Goal: Task Accomplishment & Management: Manage account settings

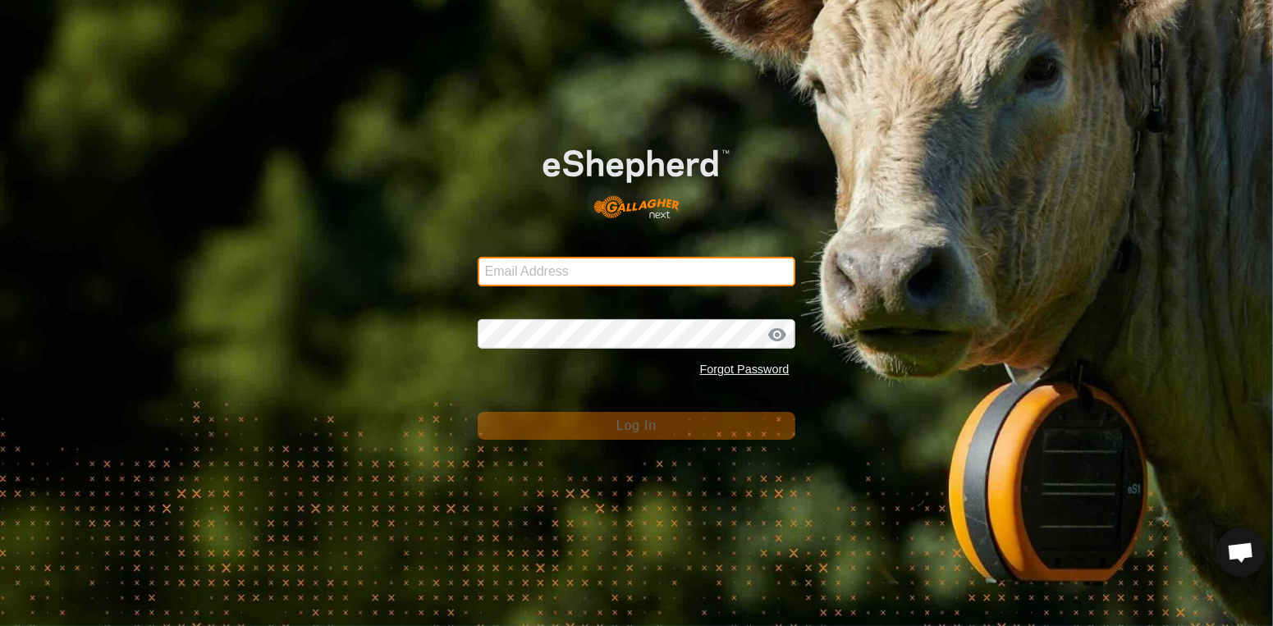
type input "[EMAIL_ADDRESS][DOMAIN_NAME]"
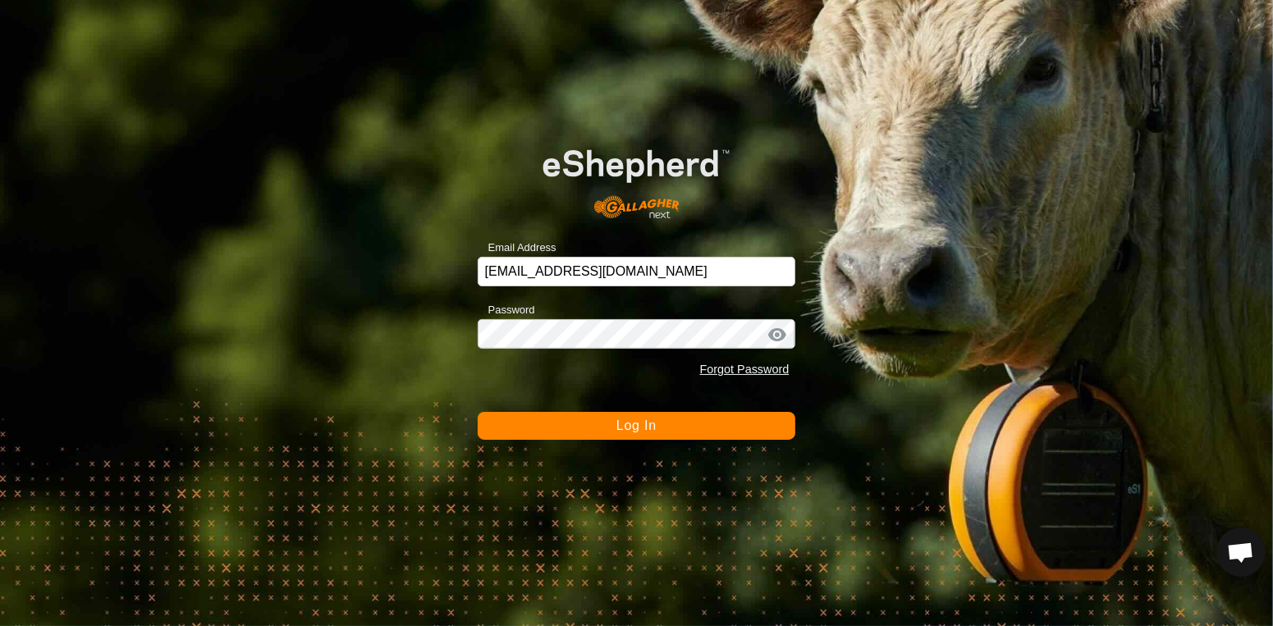
click at [662, 435] on button "Log In" at bounding box center [637, 426] width 318 height 28
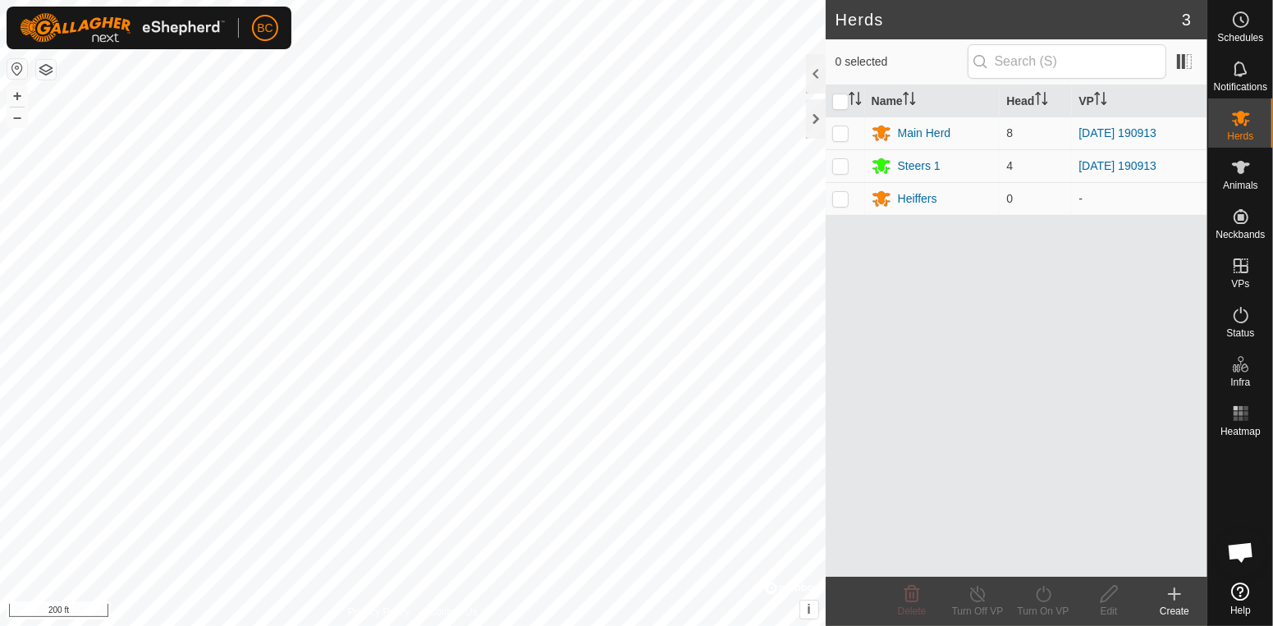
click at [1237, 181] on span "Animals" at bounding box center [1240, 186] width 35 height 10
click input "checkbox"
checkbox input "true"
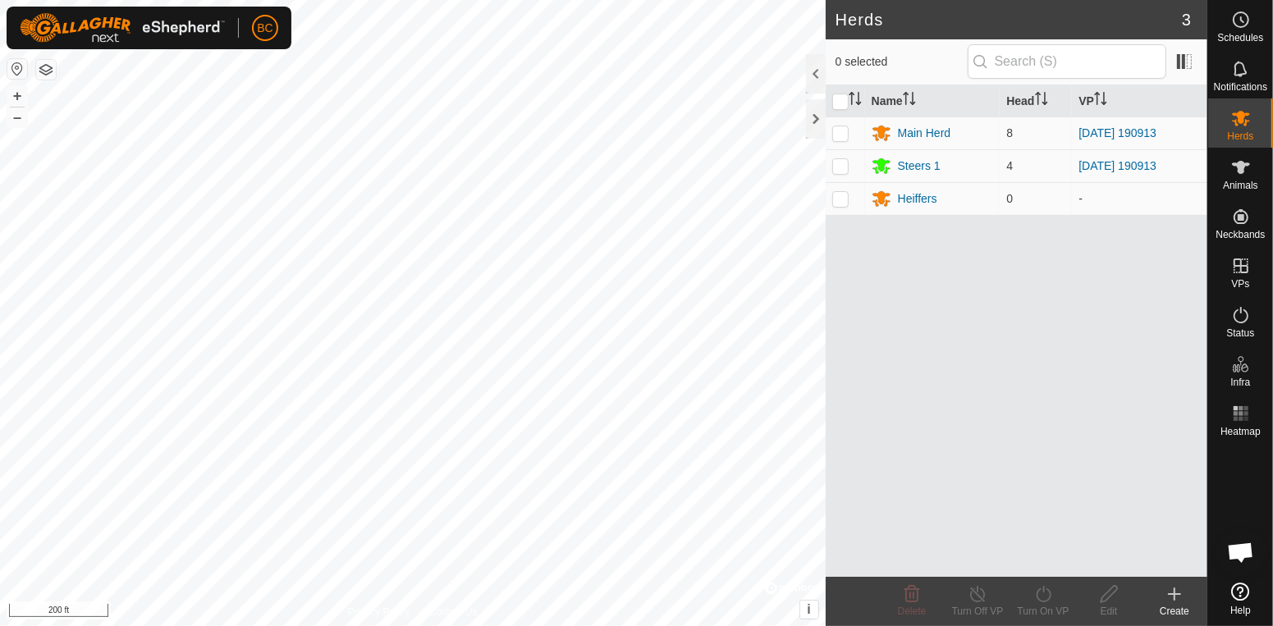
checkbox input "true"
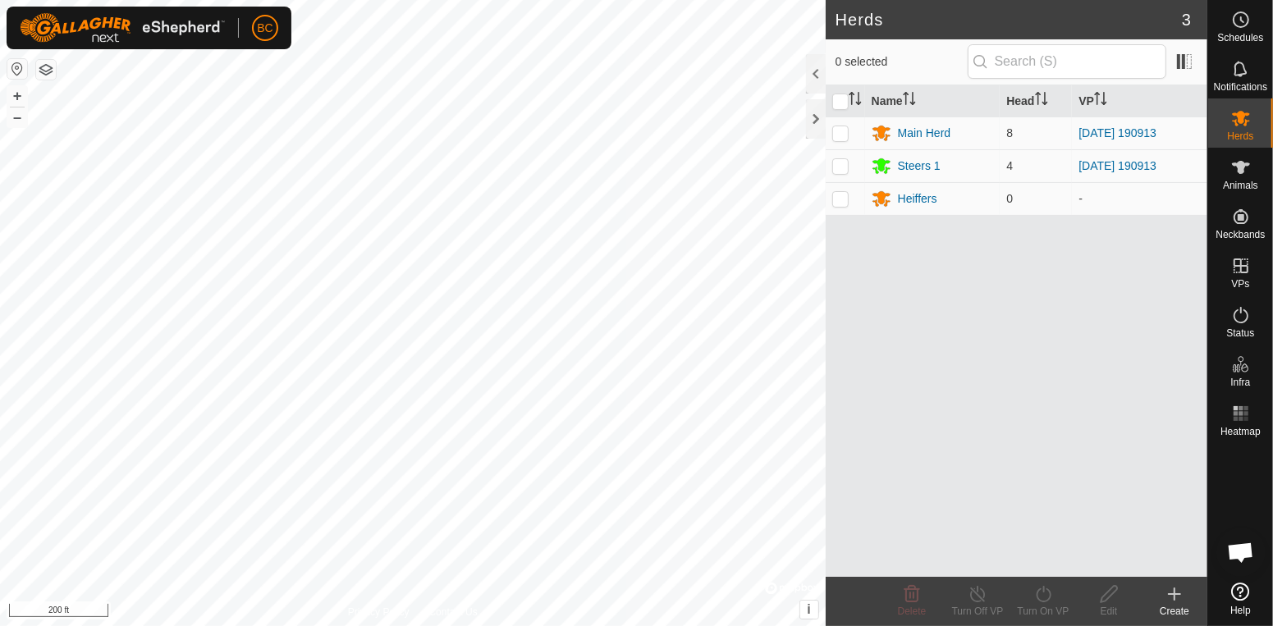
checkbox input "true"
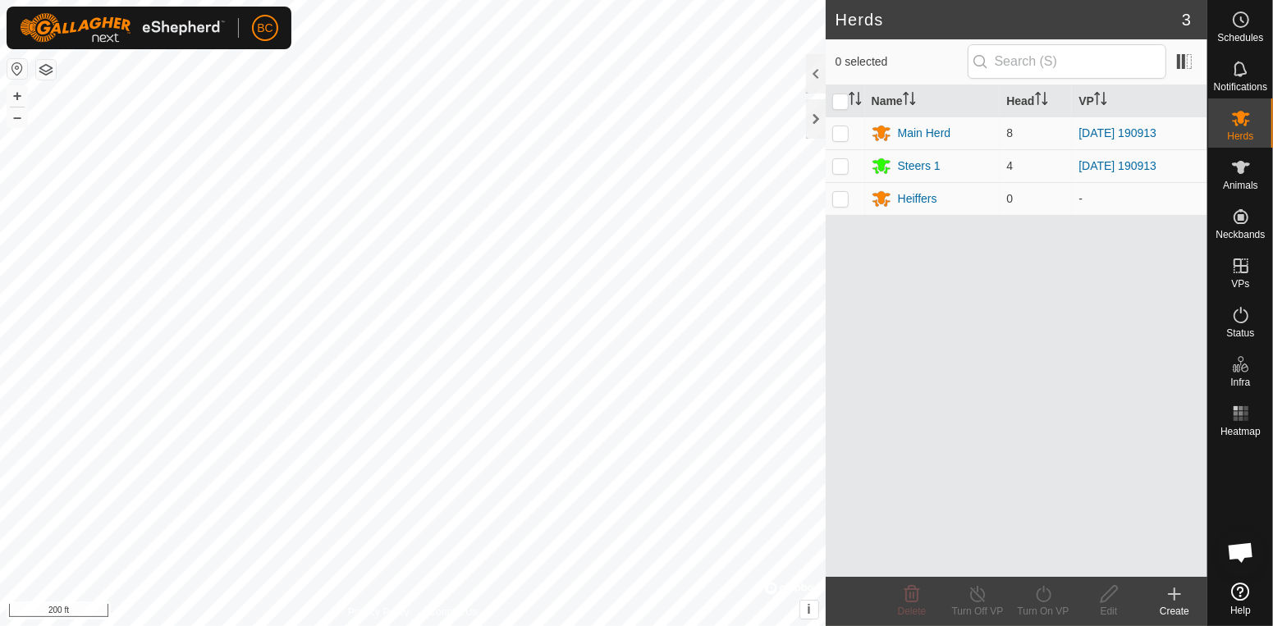
click icon
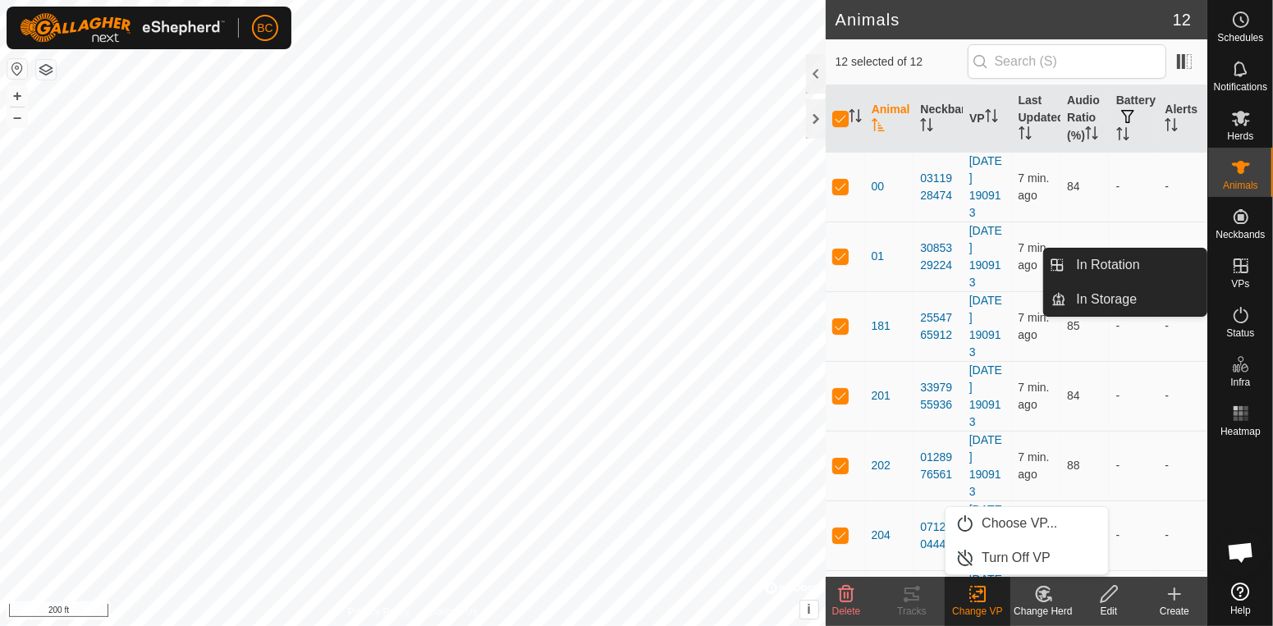
click at [1242, 268] on icon at bounding box center [1241, 266] width 20 height 20
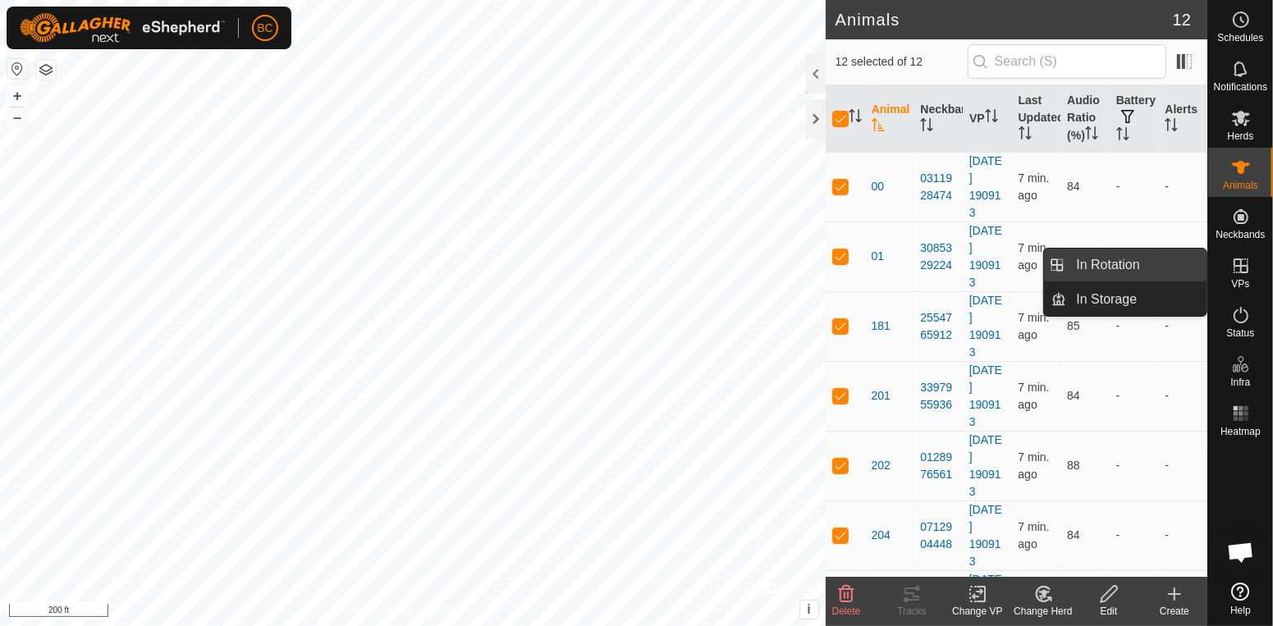
click at [1111, 270] on link "In Rotation" at bounding box center [1136, 265] width 140 height 33
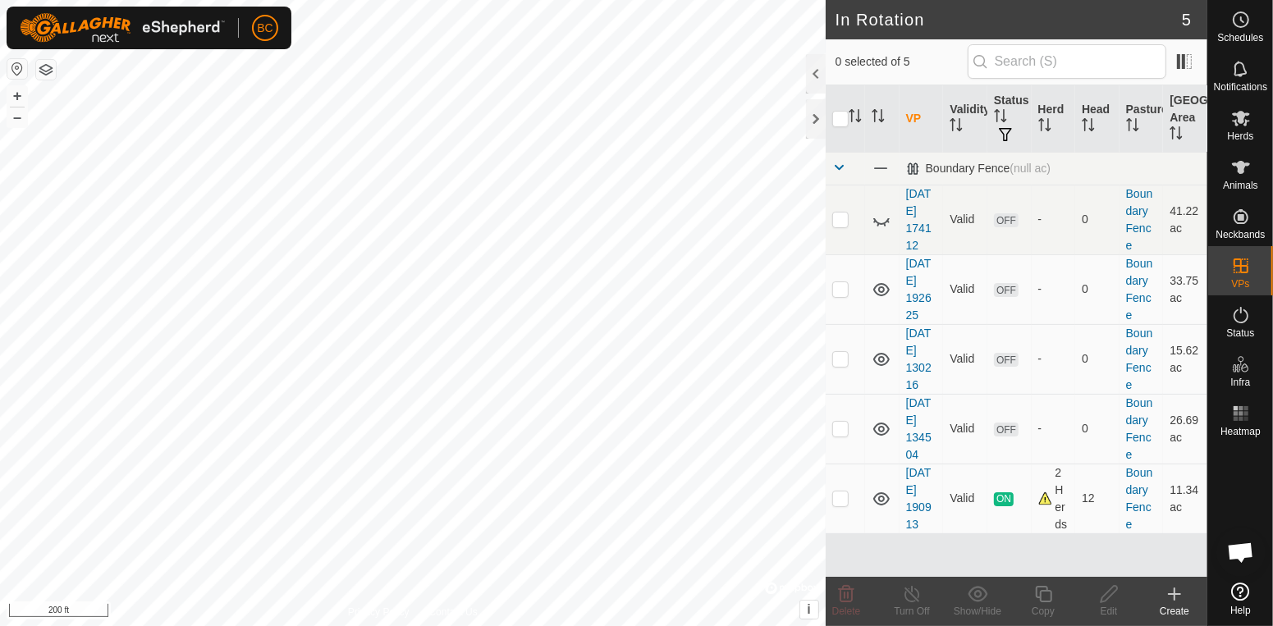
click at [1175, 594] on icon at bounding box center [1174, 594] width 11 height 0
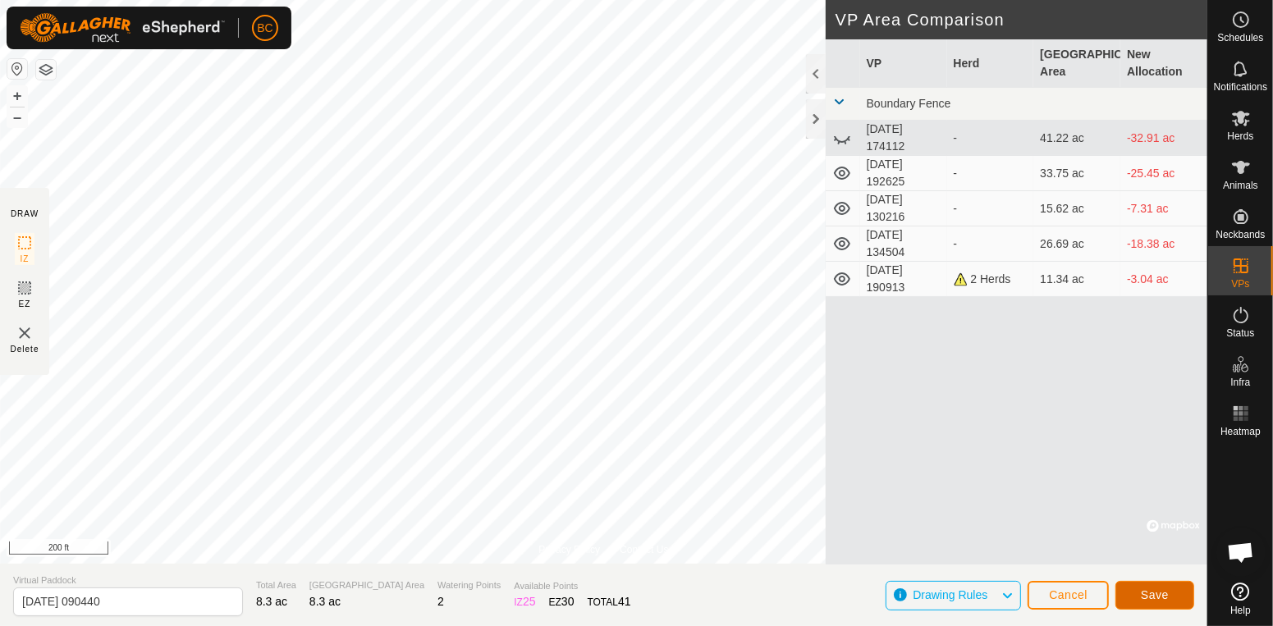
click at [1166, 593] on span "Save" at bounding box center [1155, 594] width 28 height 13
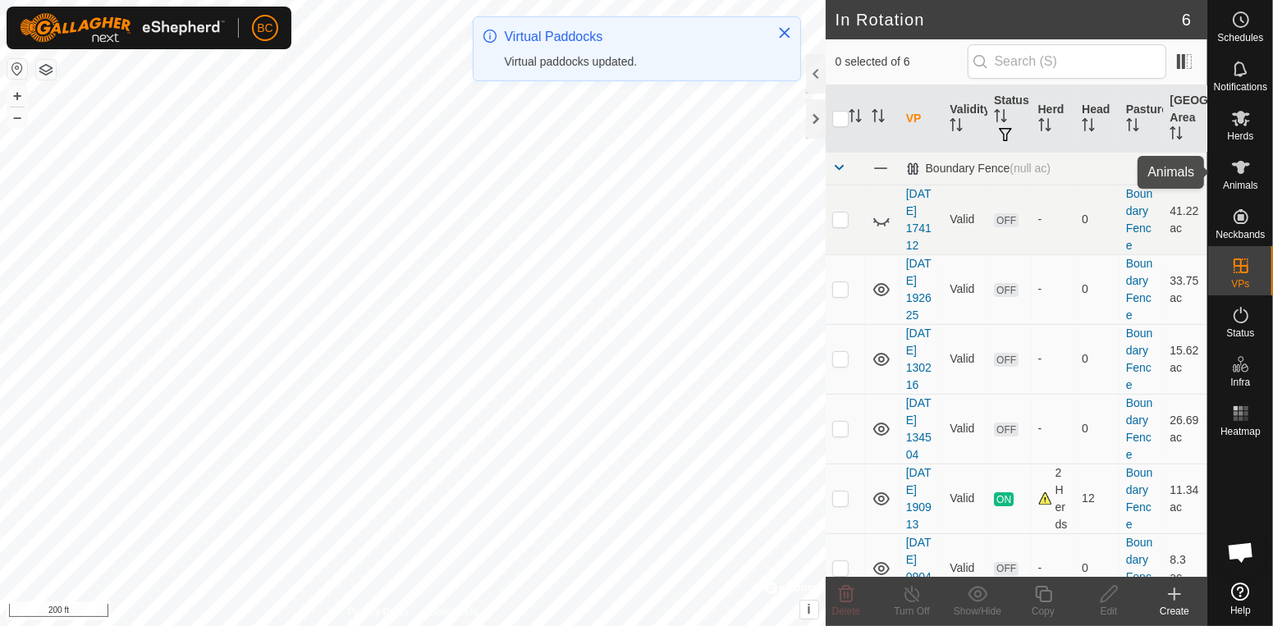
click at [1243, 174] on icon at bounding box center [1241, 168] width 20 height 20
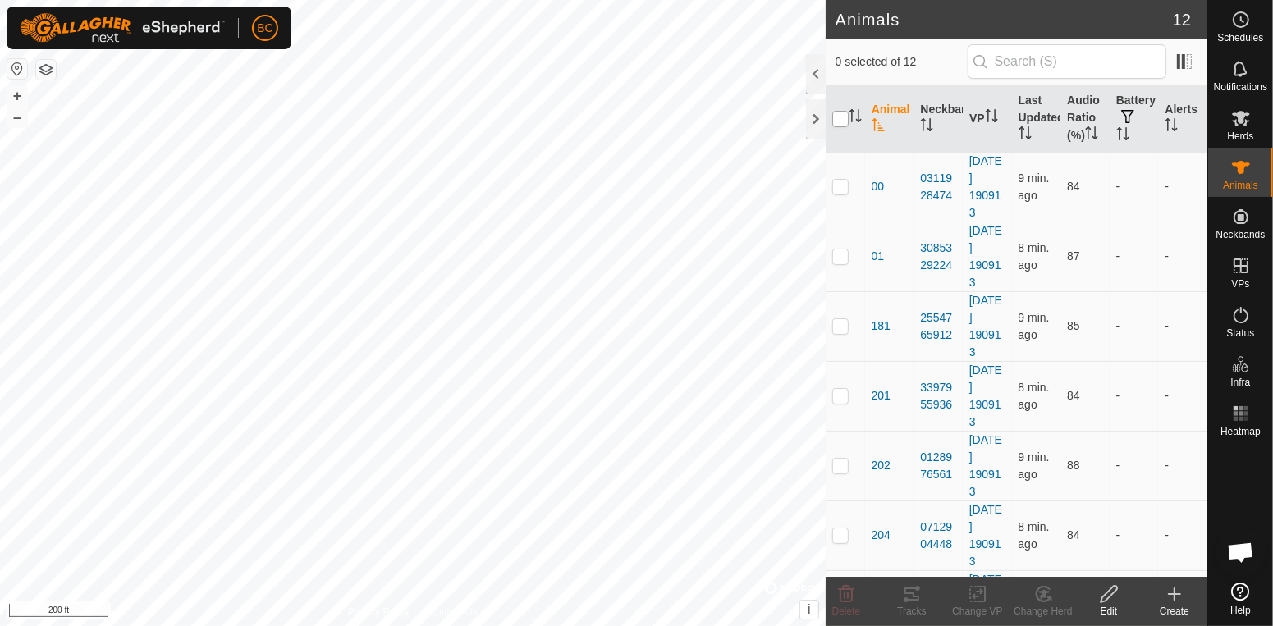
click at [840, 125] on input "checkbox" at bounding box center [840, 119] width 16 height 16
checkbox input "true"
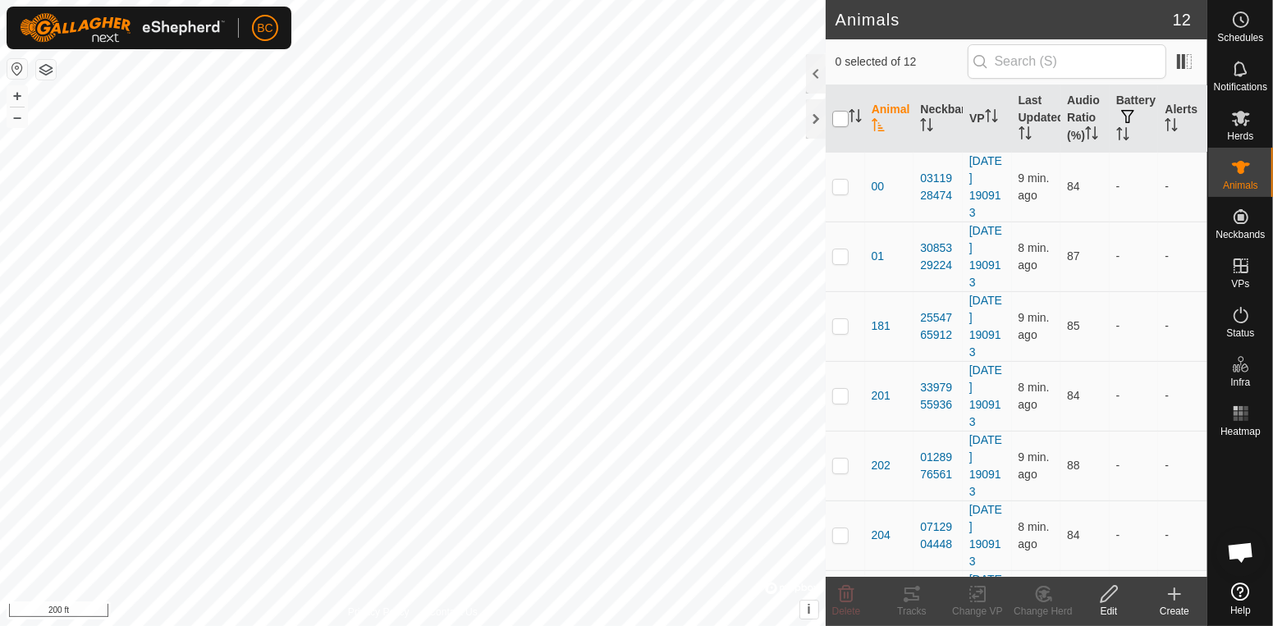
checkbox input "true"
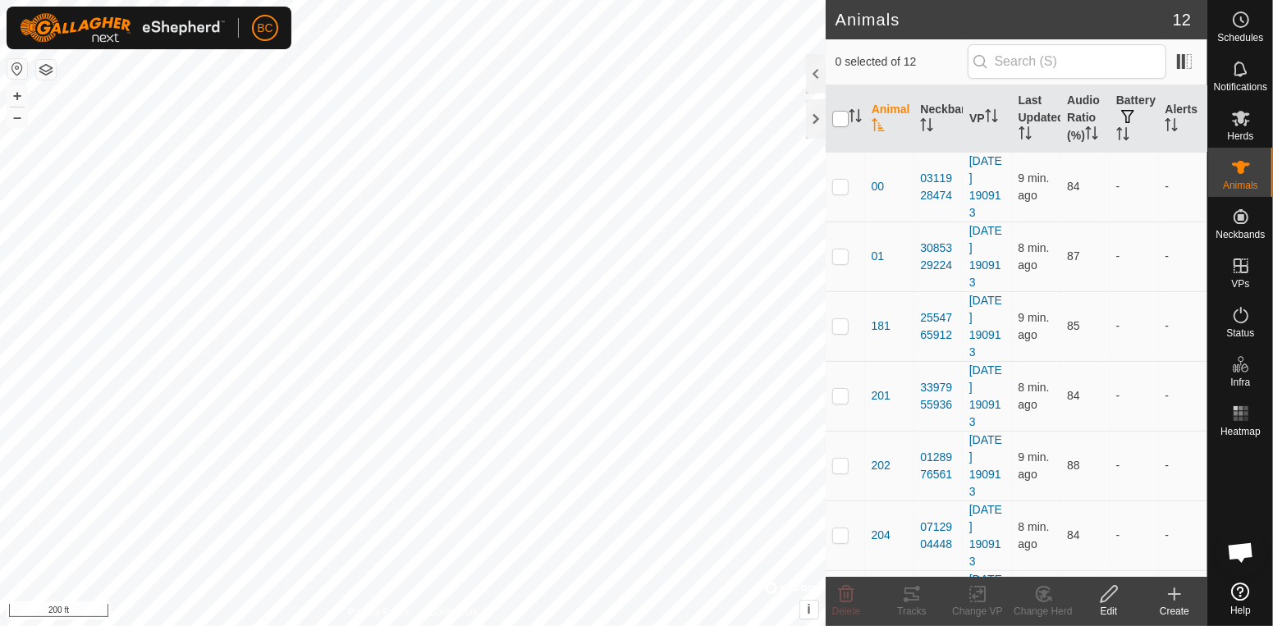
checkbox input "true"
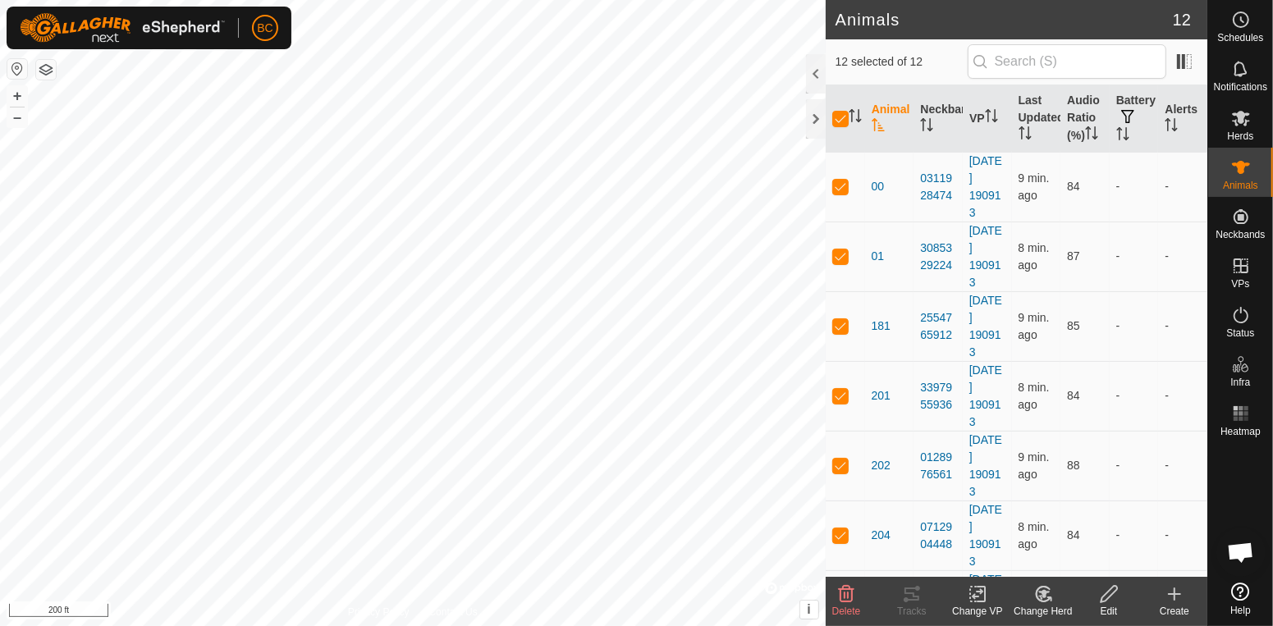
click at [978, 601] on icon at bounding box center [980, 594] width 7 height 15
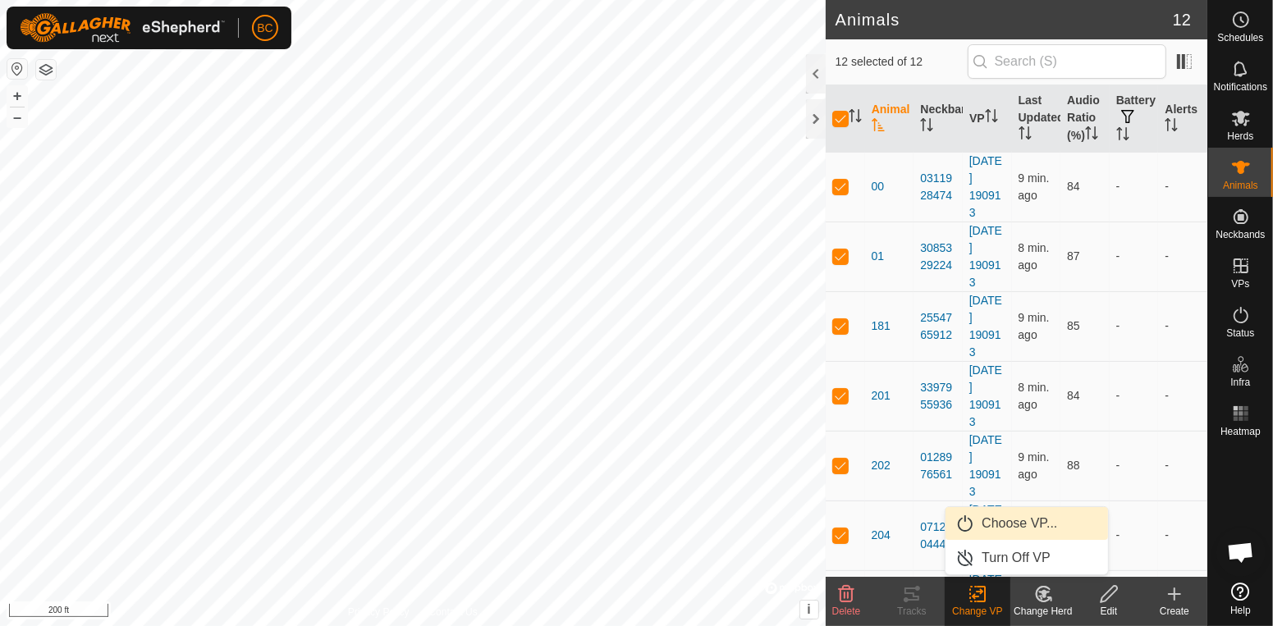
click at [993, 530] on link "Choose VP..." at bounding box center [1026, 523] width 162 height 33
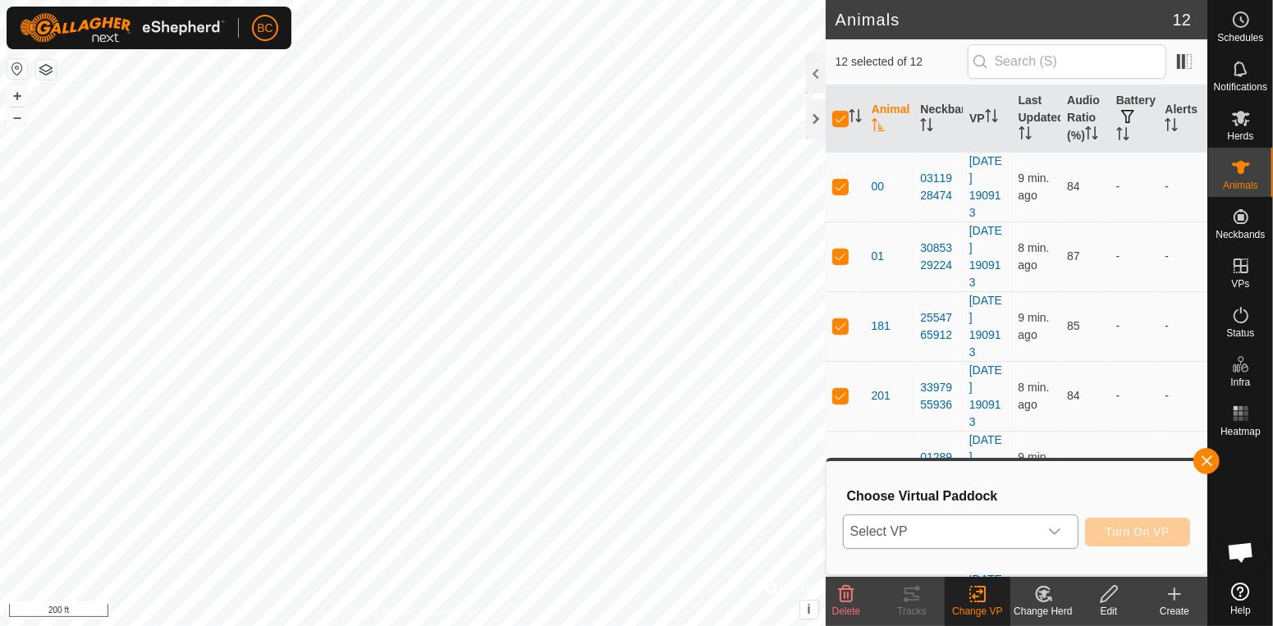
click at [1066, 534] on div "dropdown trigger" at bounding box center [1054, 531] width 33 height 33
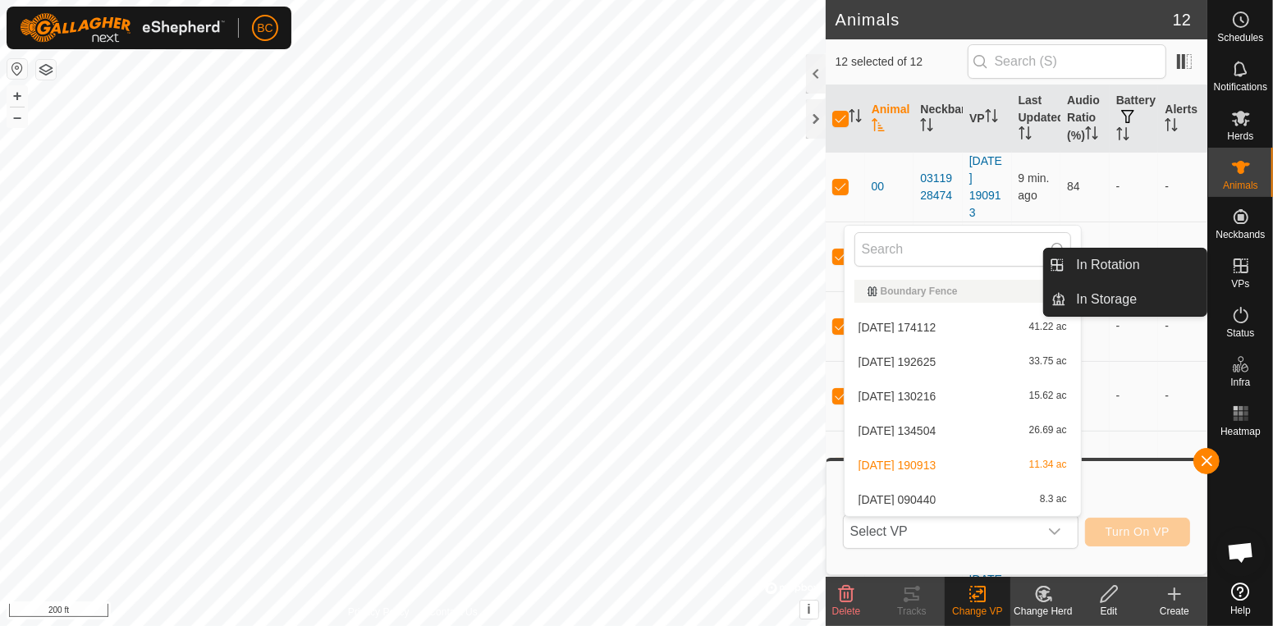
click at [1246, 276] on es-virtualpaddocks-svg-icon at bounding box center [1241, 266] width 30 height 26
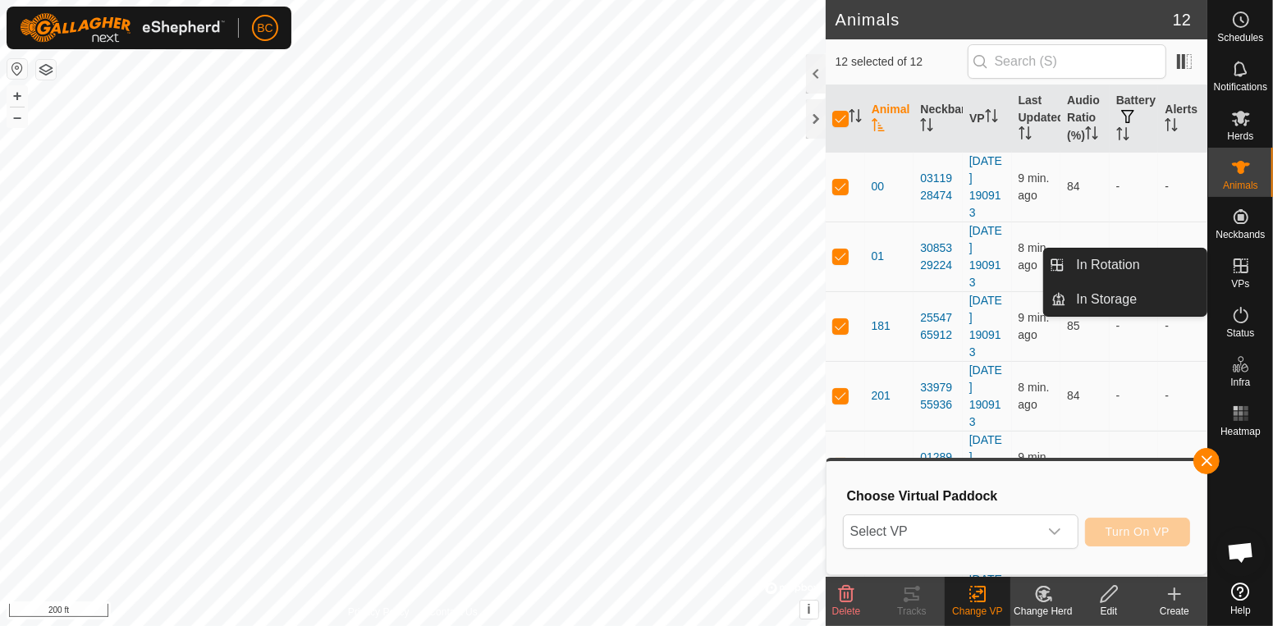
click at [1238, 272] on icon at bounding box center [1240, 265] width 15 height 15
click at [1166, 269] on link "In Rotation" at bounding box center [1136, 265] width 140 height 33
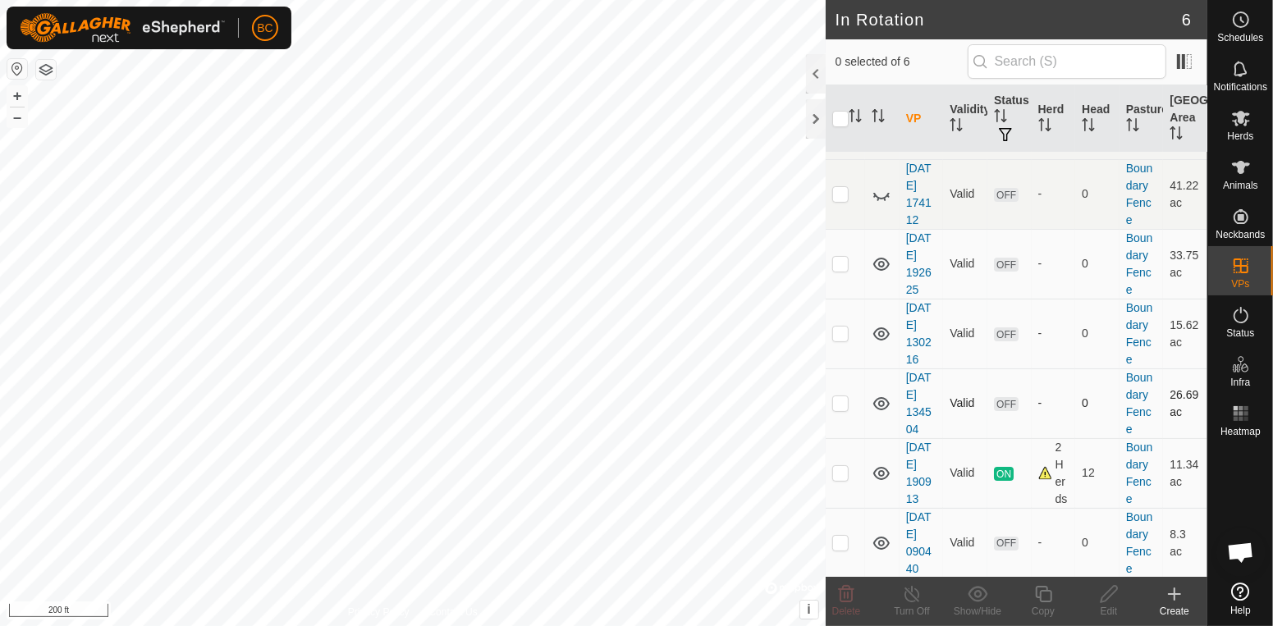
scroll to position [30, 0]
click at [845, 548] on td at bounding box center [845, 541] width 39 height 70
checkbox input "true"
click at [1241, 167] on icon at bounding box center [1241, 167] width 18 height 13
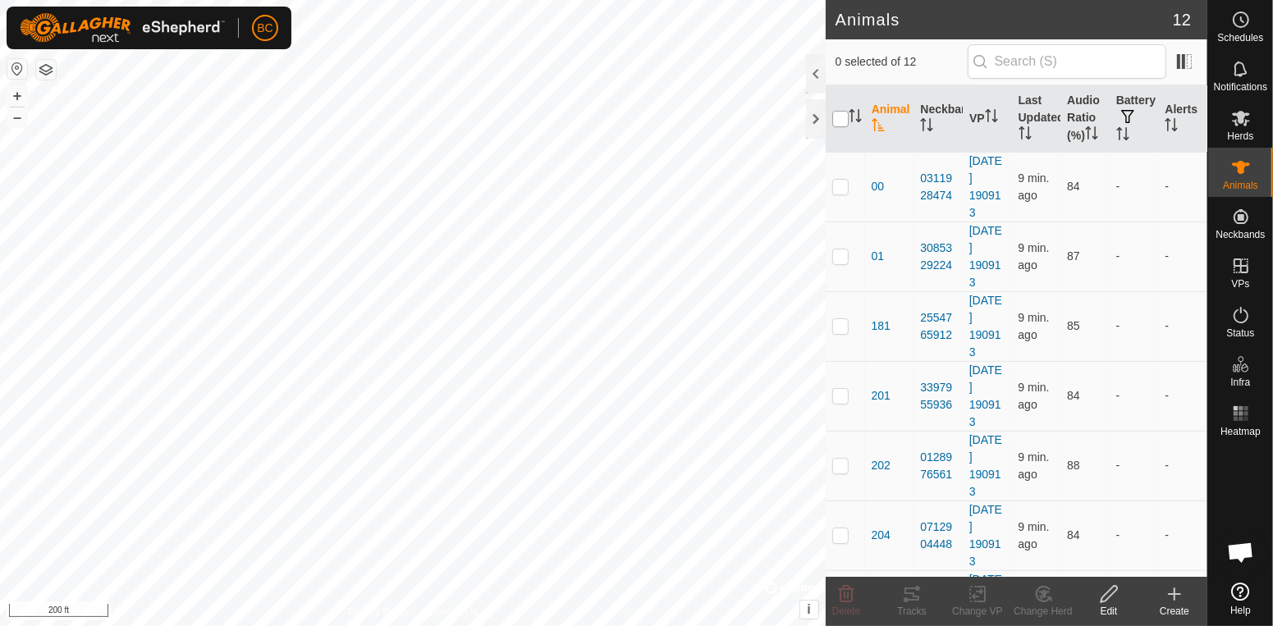
click at [838, 117] on input "checkbox" at bounding box center [840, 119] width 16 height 16
checkbox input "true"
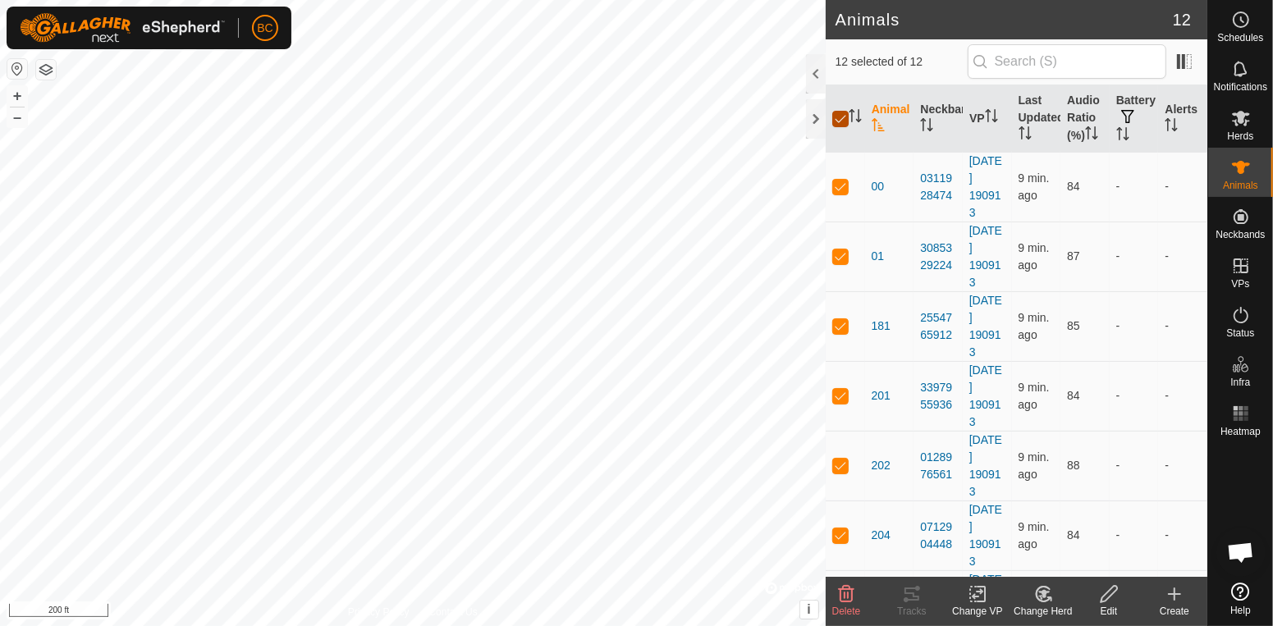
checkbox input "true"
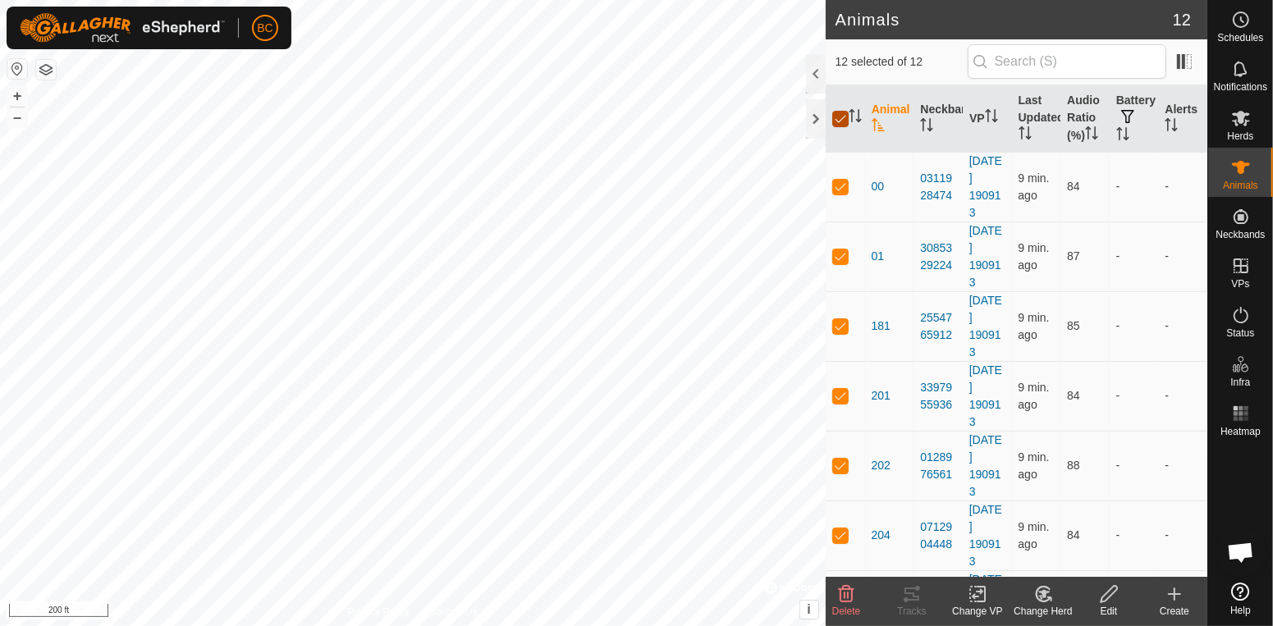
checkbox input "true"
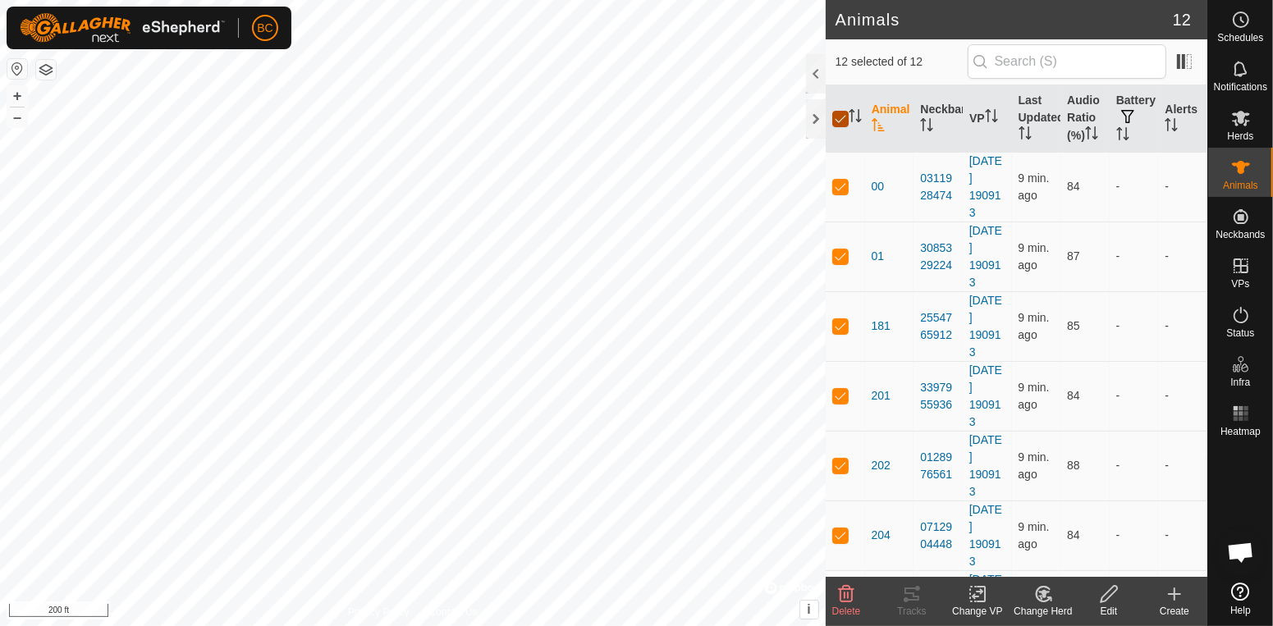
checkbox input "true"
click at [977, 601] on icon at bounding box center [980, 594] width 7 height 15
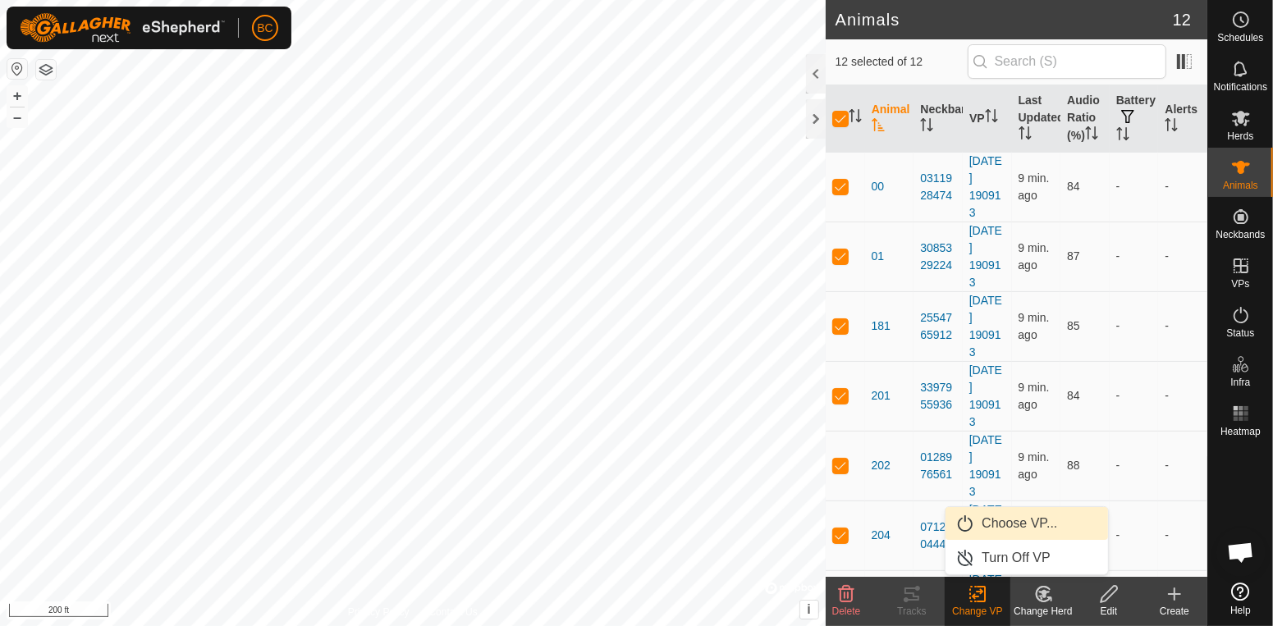
click at [1028, 522] on link "Choose VP..." at bounding box center [1026, 523] width 162 height 33
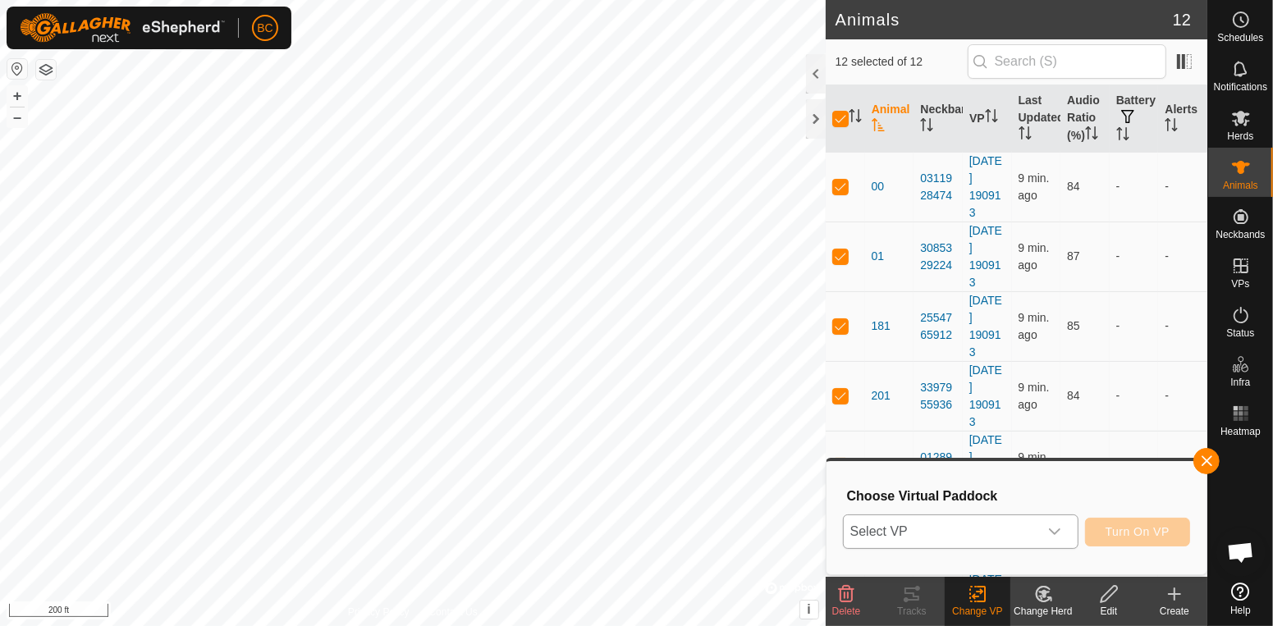
click at [1056, 530] on icon "dropdown trigger" at bounding box center [1054, 531] width 13 height 13
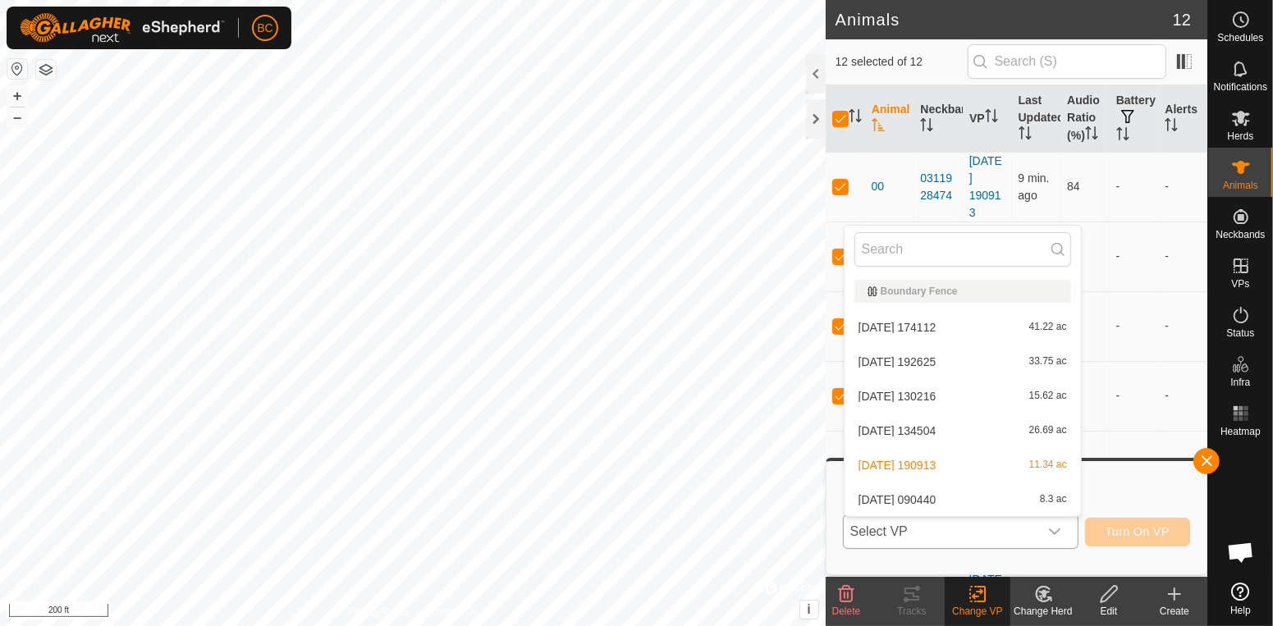
click at [996, 501] on li "[DATE] 090440 8.3 ac" at bounding box center [962, 499] width 236 height 33
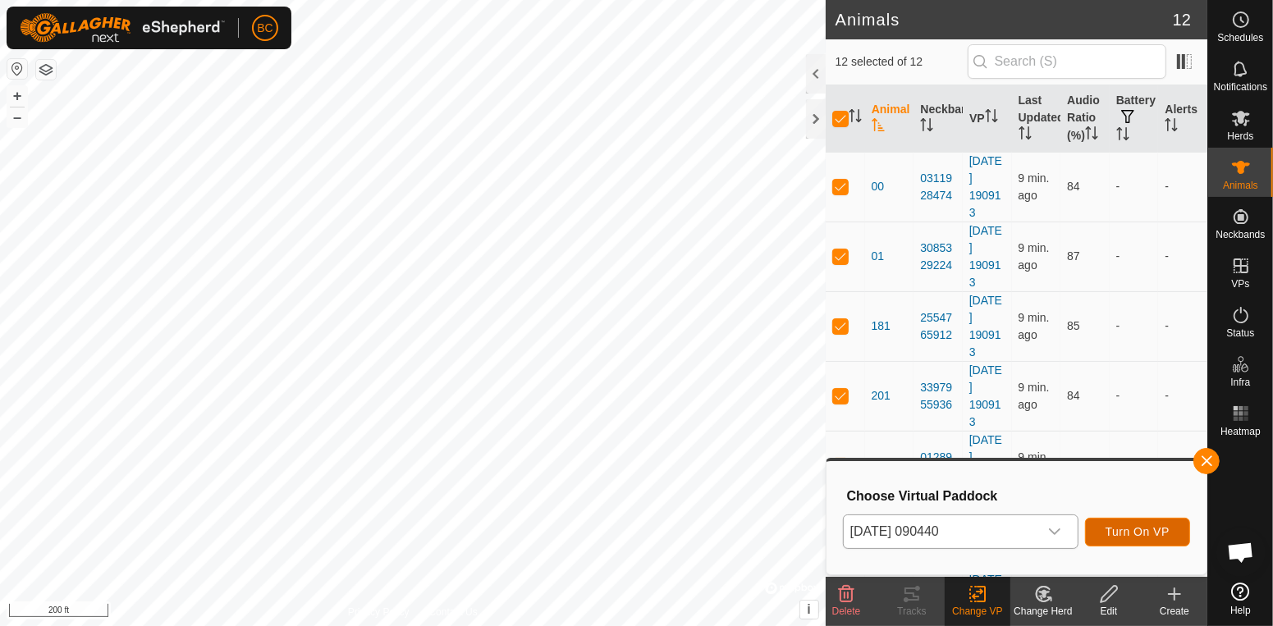
click at [1111, 530] on span "Turn On VP" at bounding box center [1137, 531] width 64 height 13
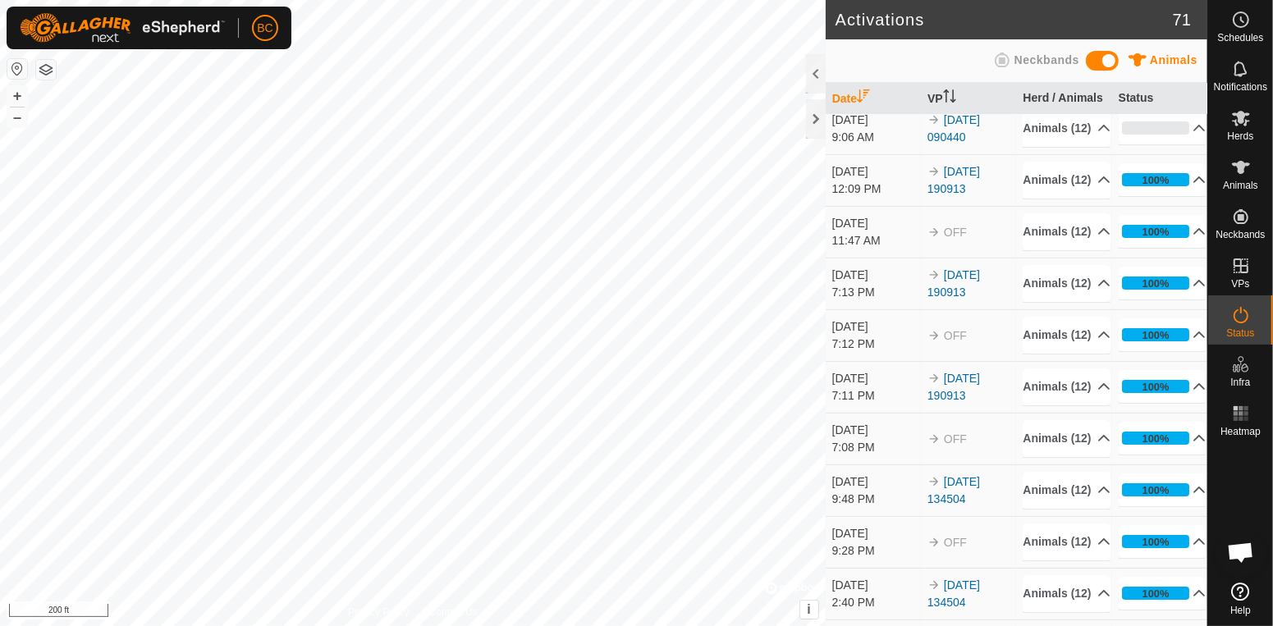
scroll to position [11, 0]
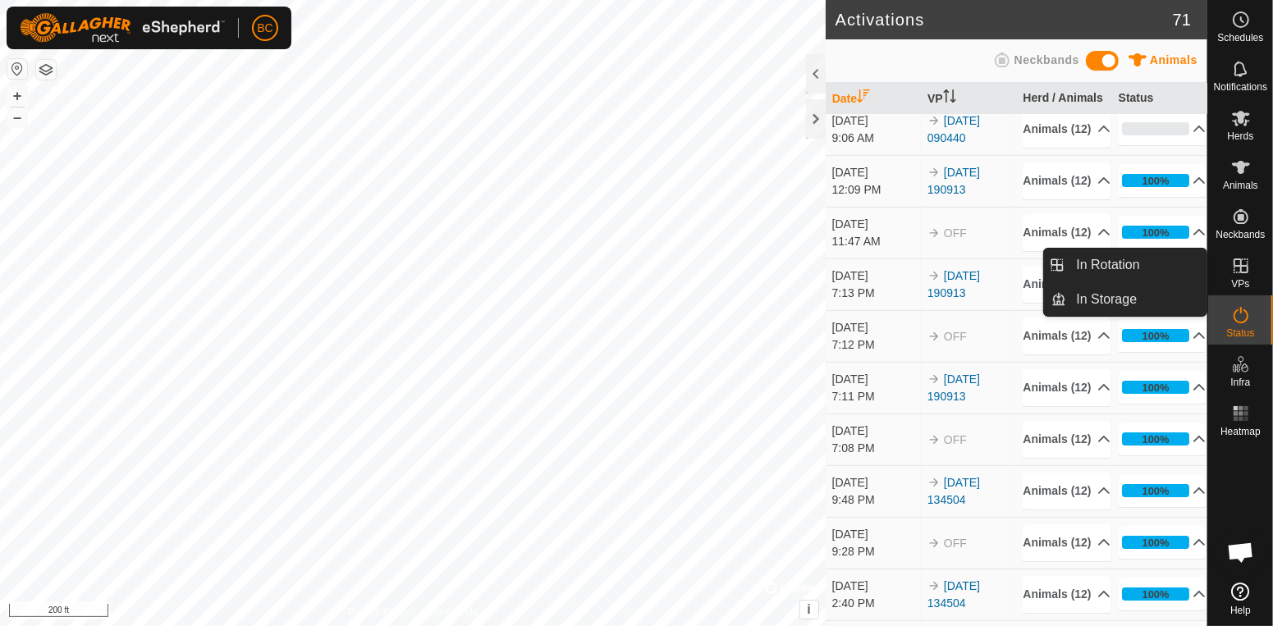
click at [1235, 271] on icon at bounding box center [1241, 266] width 20 height 20
click at [1137, 270] on link "In Rotation" at bounding box center [1136, 265] width 140 height 33
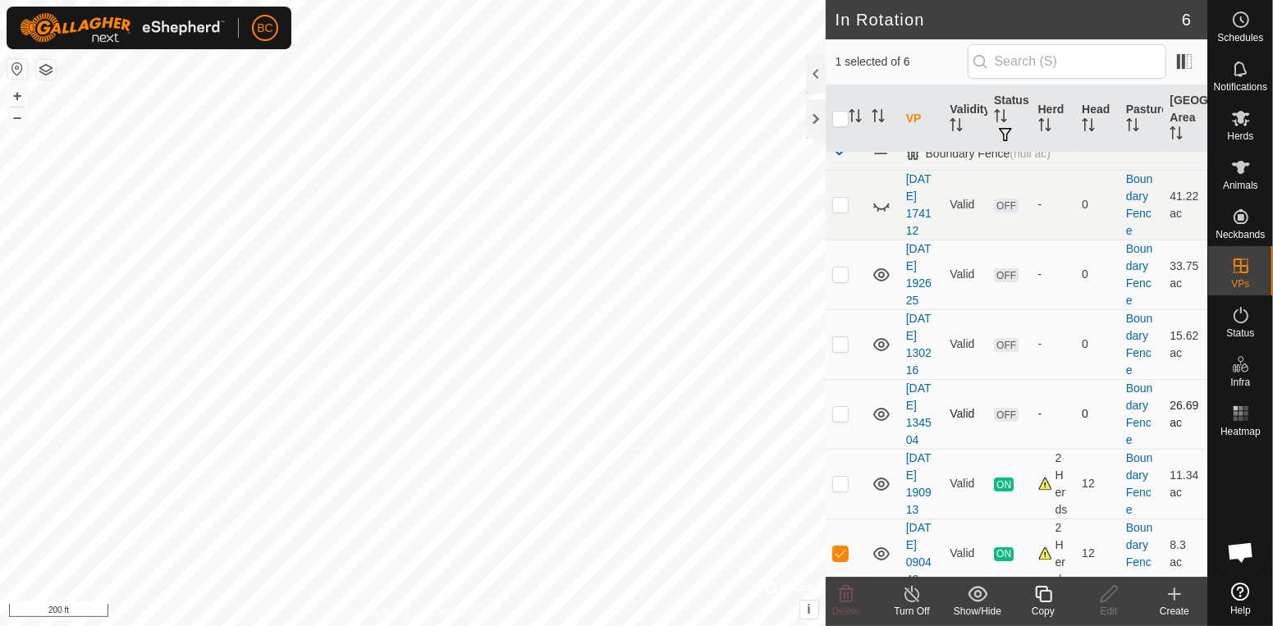
scroll to position [20, 0]
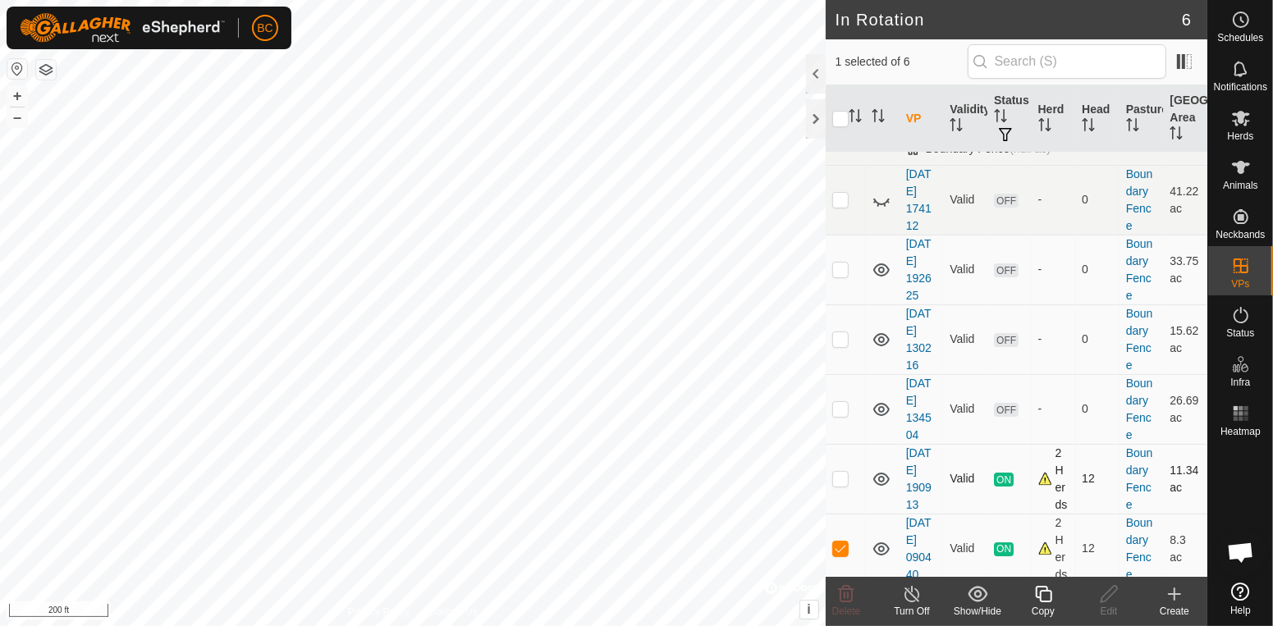
click at [843, 487] on td at bounding box center [845, 479] width 39 height 70
checkbox input "true"
click at [849, 551] on td at bounding box center [845, 549] width 39 height 70
checkbox input "false"
click at [917, 602] on icon at bounding box center [912, 594] width 21 height 20
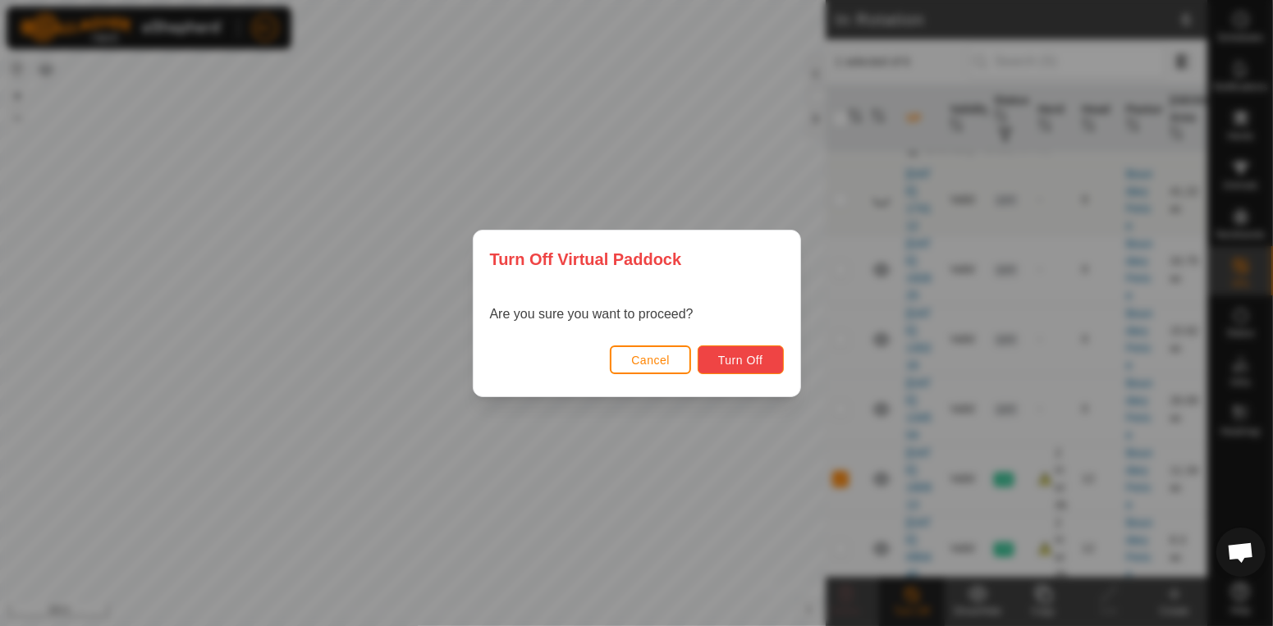
click at [734, 356] on span "Turn Off" at bounding box center [740, 360] width 45 height 13
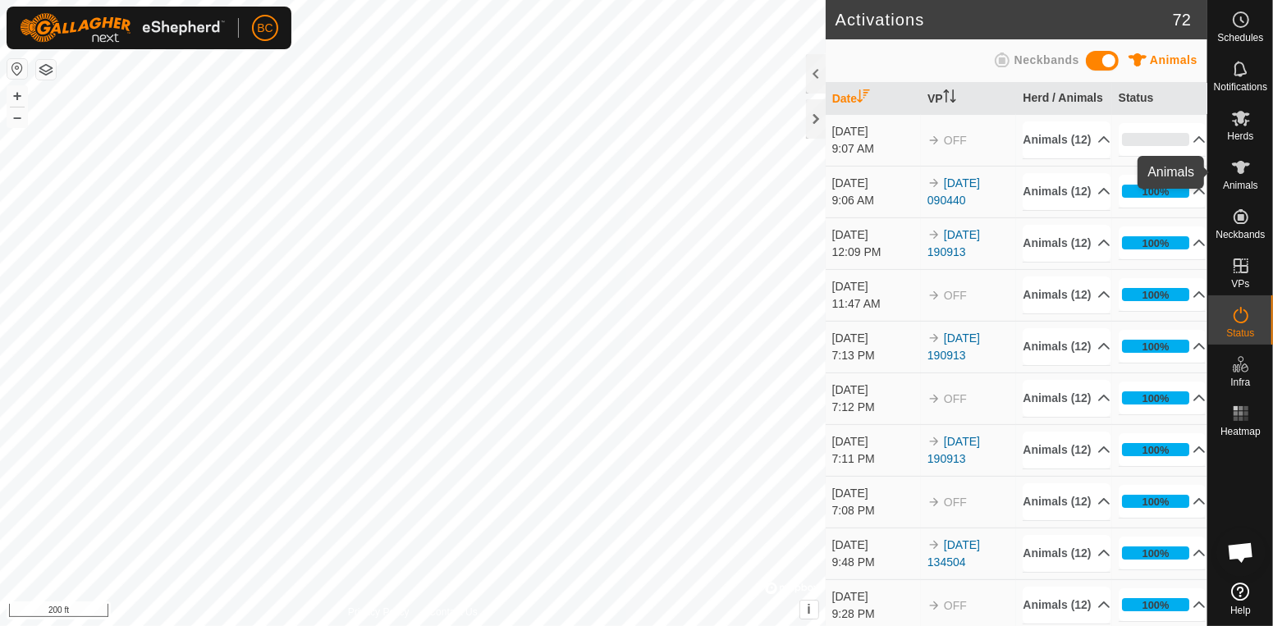
click at [1240, 186] on span "Animals" at bounding box center [1240, 186] width 35 height 10
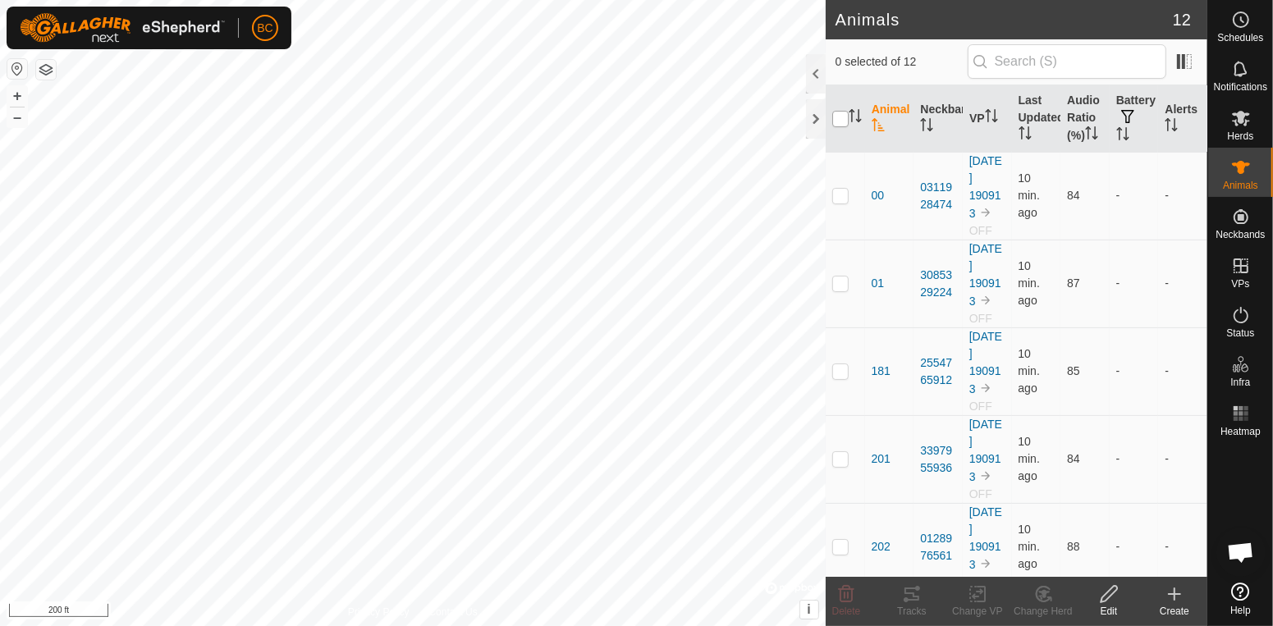
click at [839, 125] on input "checkbox" at bounding box center [840, 119] width 16 height 16
checkbox input "true"
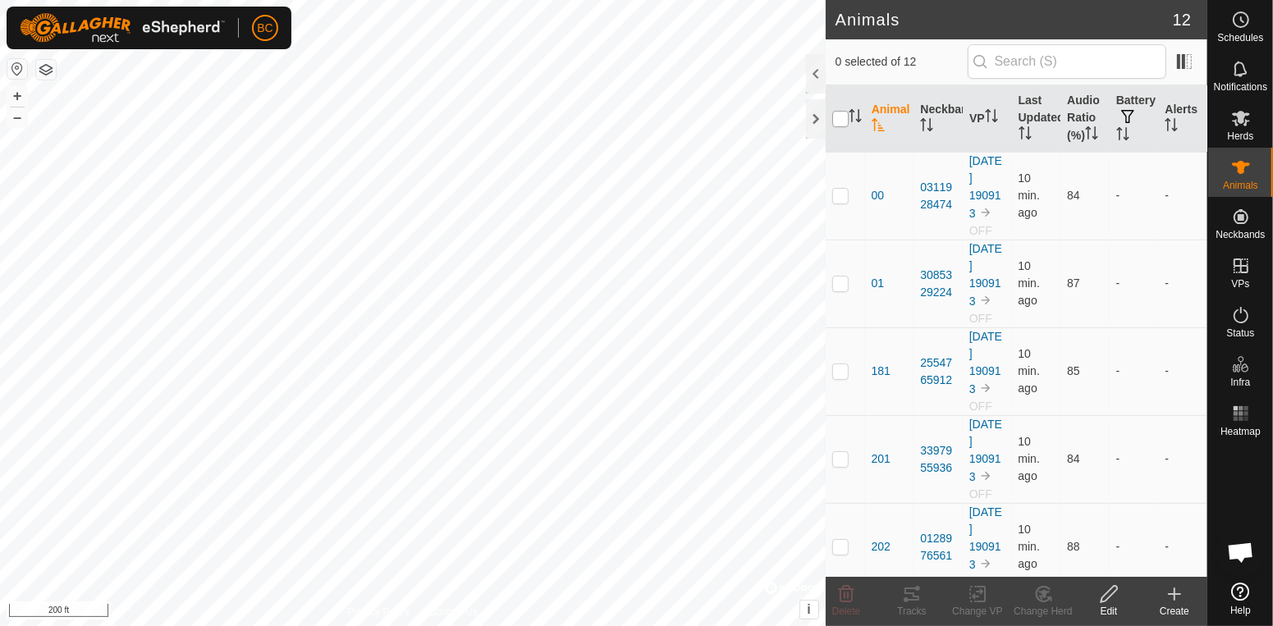
checkbox input "true"
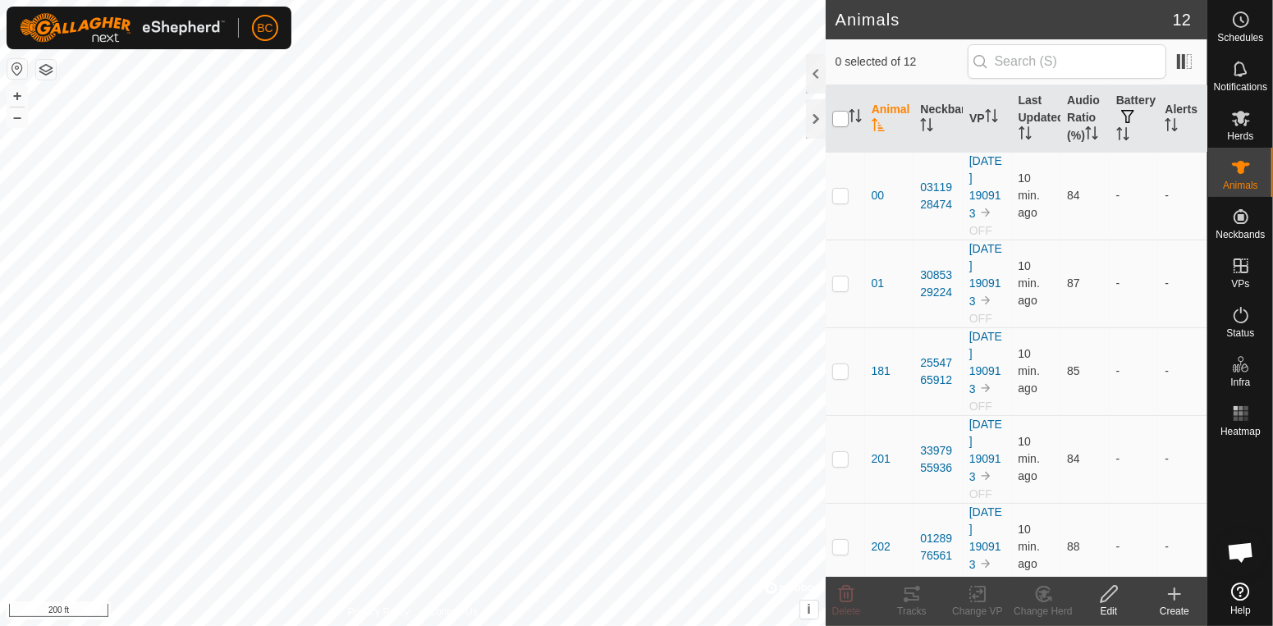
checkbox input "true"
click at [977, 602] on icon at bounding box center [978, 594] width 21 height 20
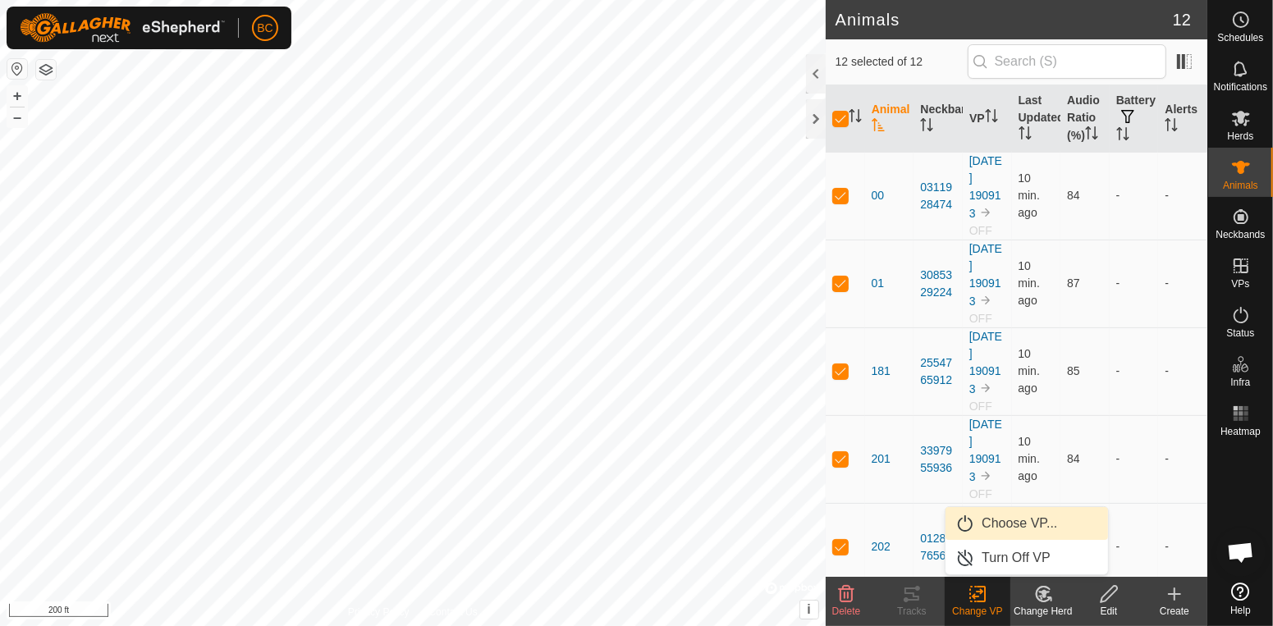
click at [1043, 520] on link "Choose VP..." at bounding box center [1026, 523] width 162 height 33
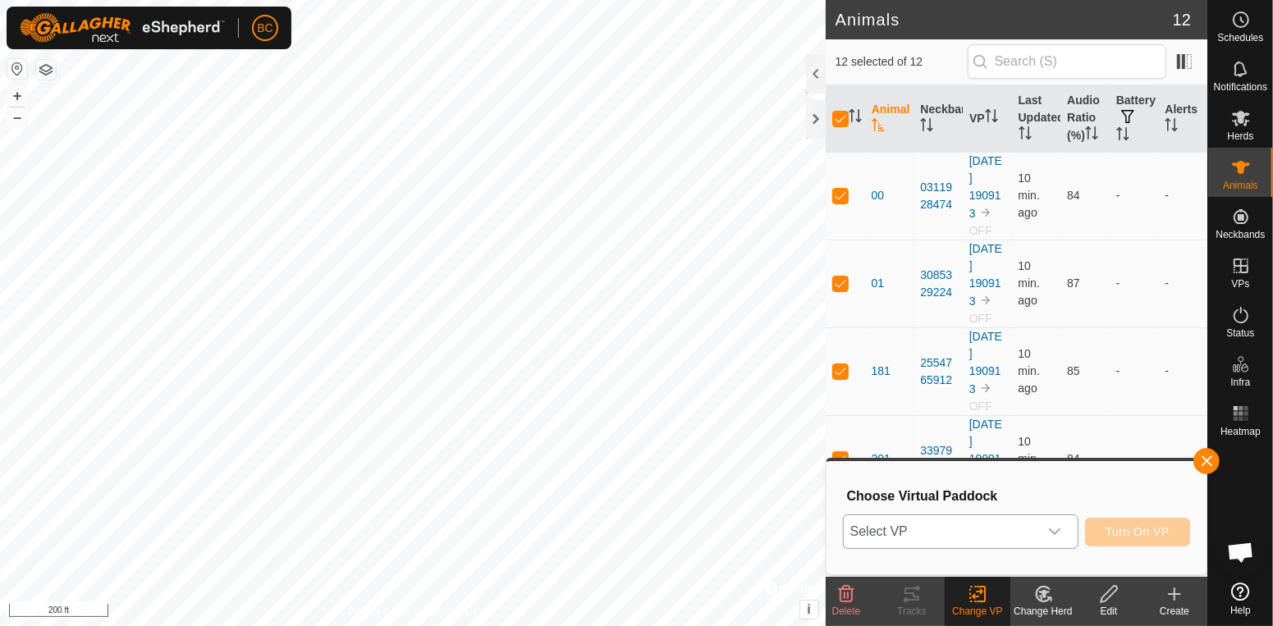
click at [1060, 525] on icon "dropdown trigger" at bounding box center [1054, 531] width 13 height 13
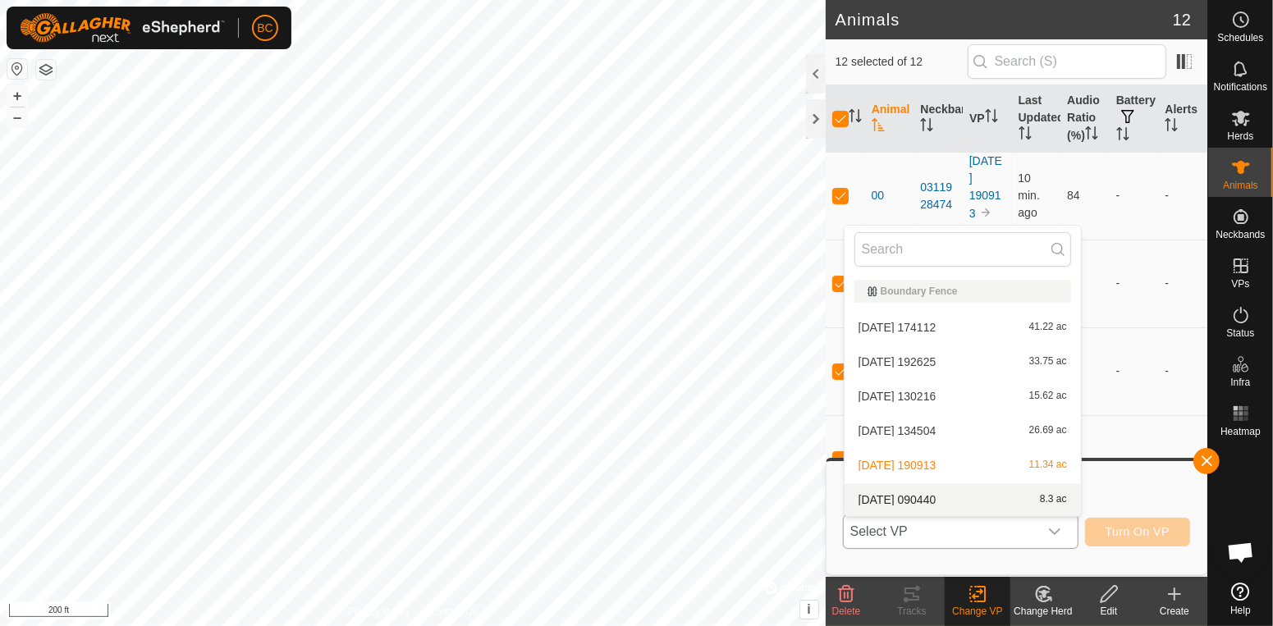
click at [960, 503] on li "[DATE] 090440 8.3 ac" at bounding box center [962, 499] width 236 height 33
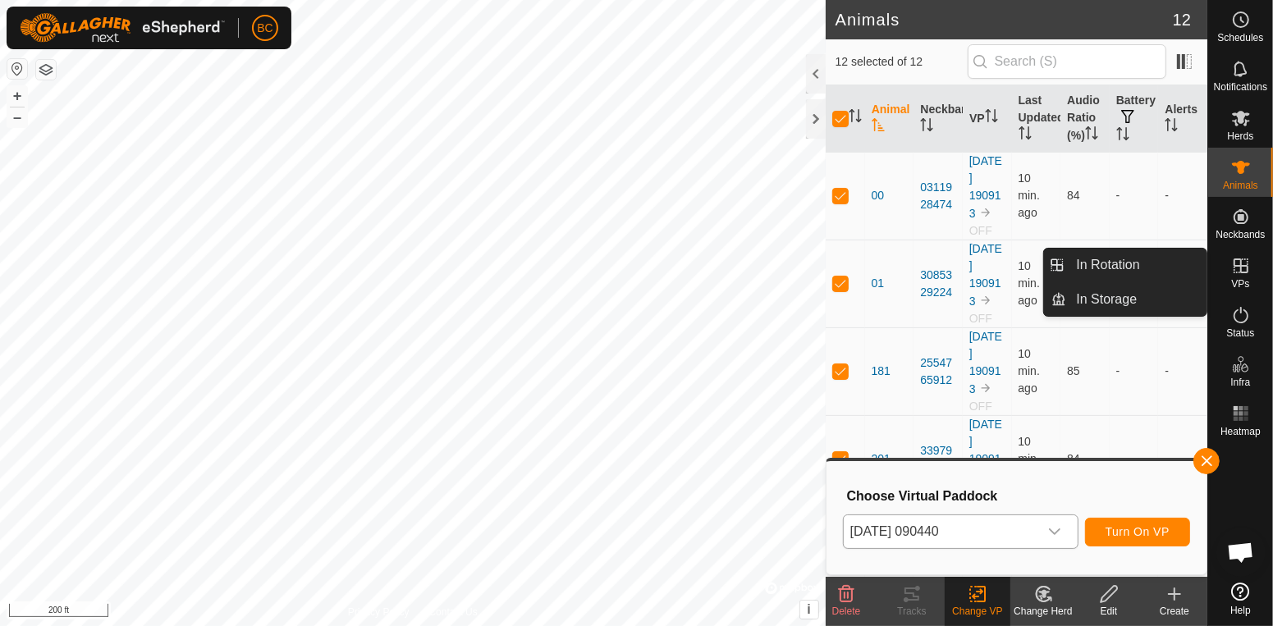
click at [1243, 279] on span "VPs" at bounding box center [1240, 284] width 18 height 10
click at [1146, 269] on link "In Rotation" at bounding box center [1136, 265] width 140 height 33
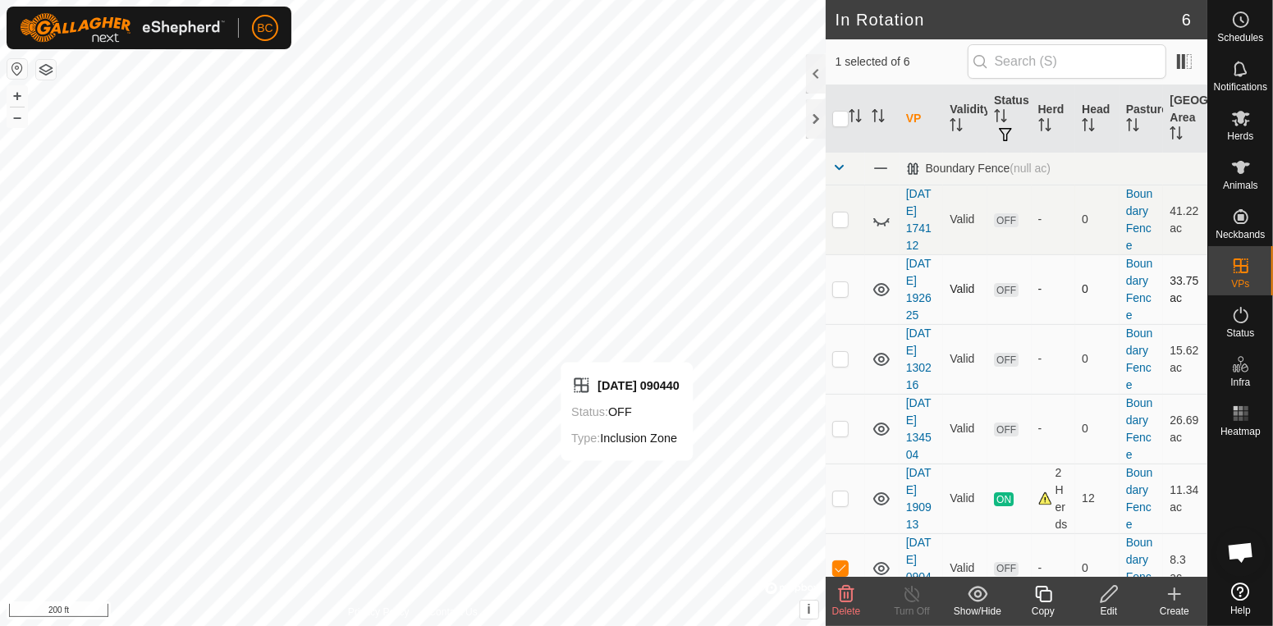
checkbox input "false"
checkbox input "true"
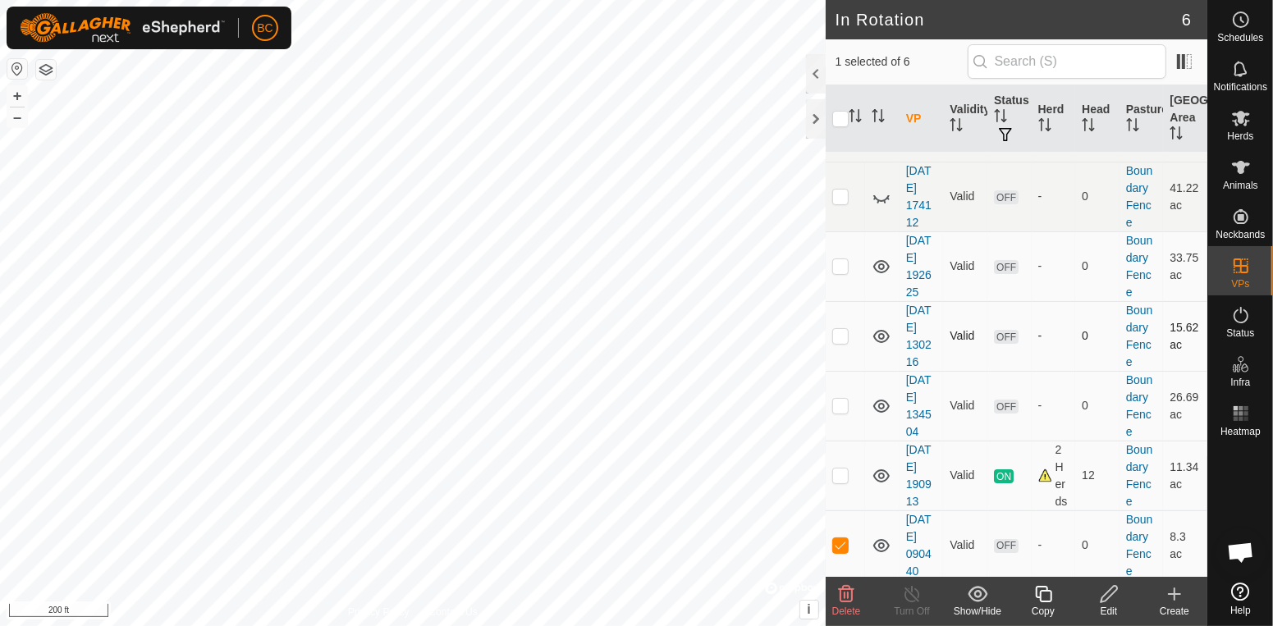
scroll to position [30, 0]
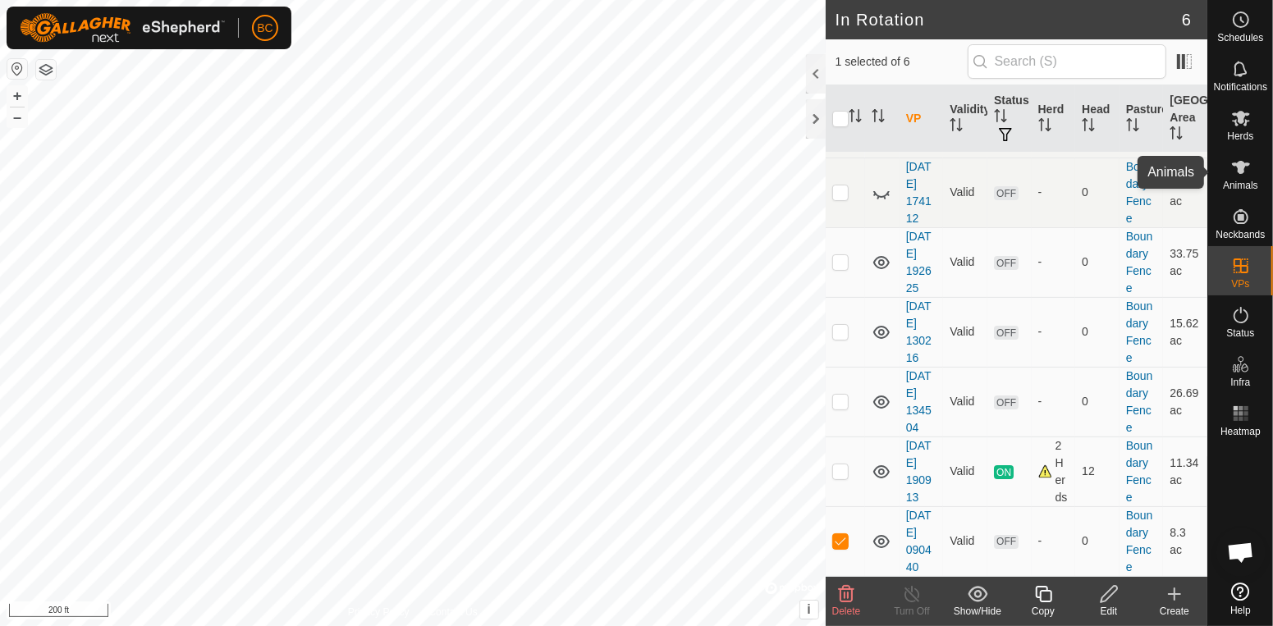
click at [1236, 162] on icon at bounding box center [1241, 167] width 18 height 13
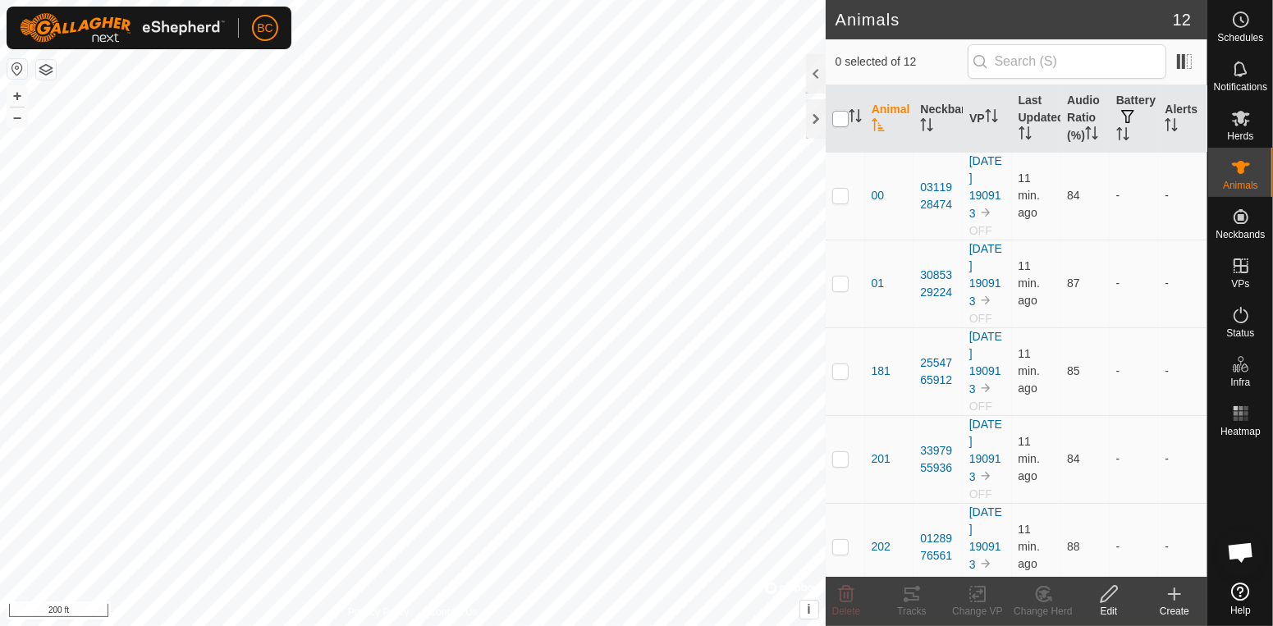
click at [838, 124] on input "checkbox" at bounding box center [840, 119] width 16 height 16
checkbox input "true"
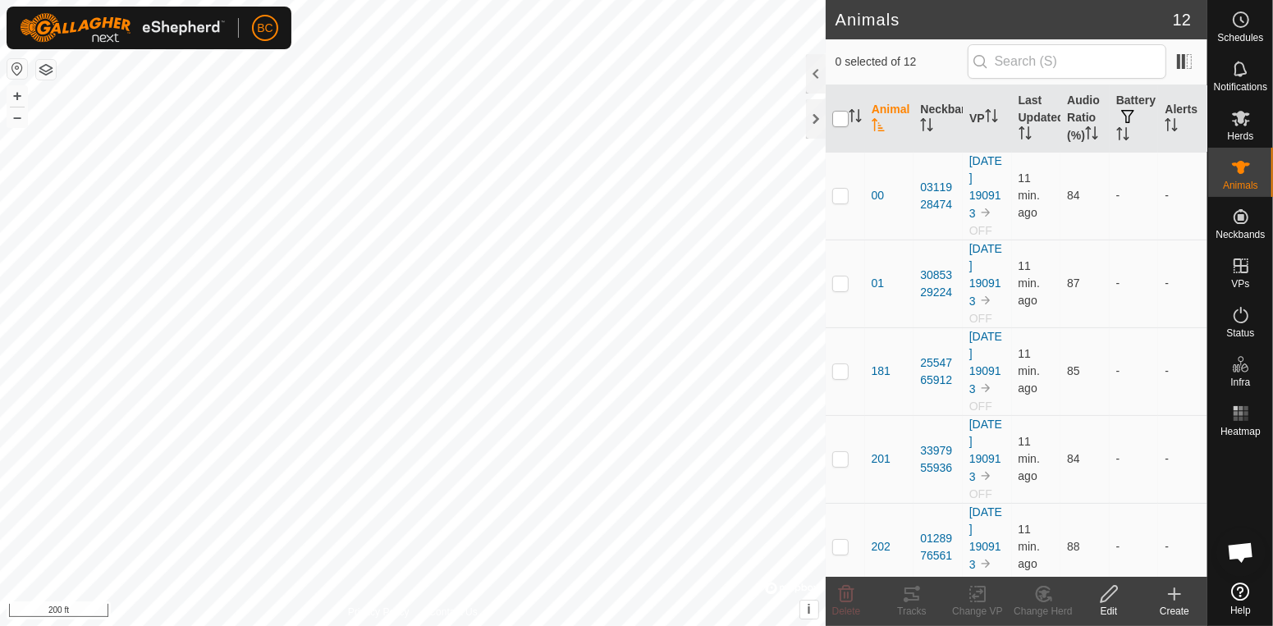
checkbox input "true"
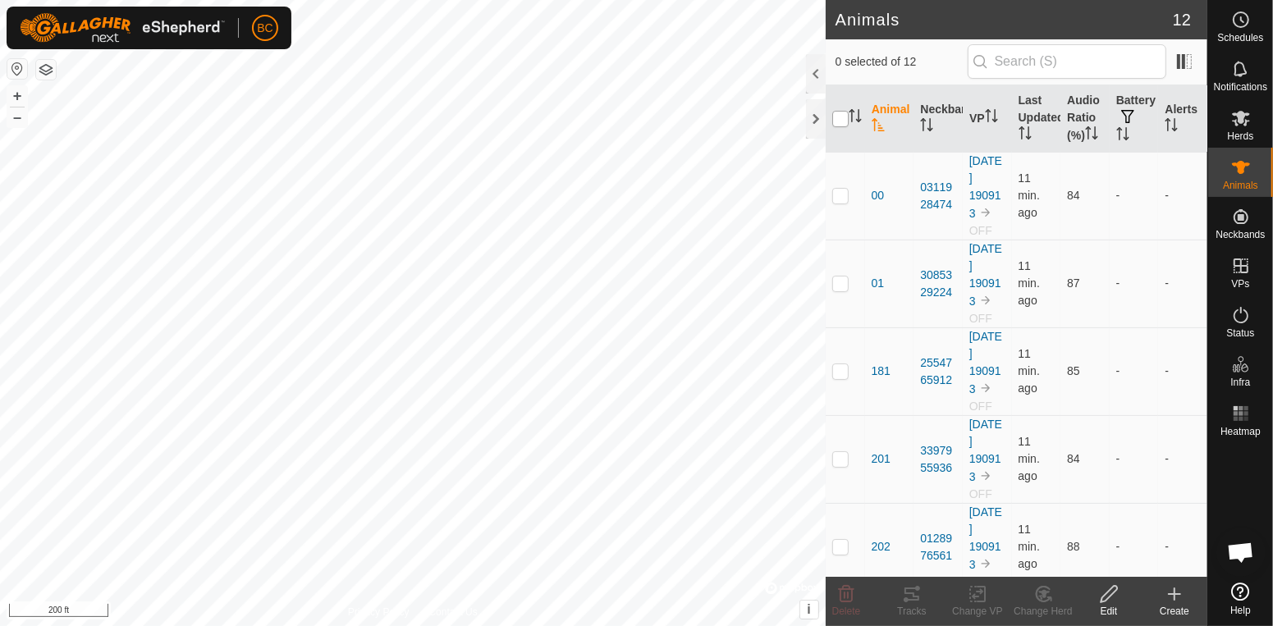
checkbox input "true"
click at [984, 604] on div "Change VP" at bounding box center [978, 611] width 66 height 15
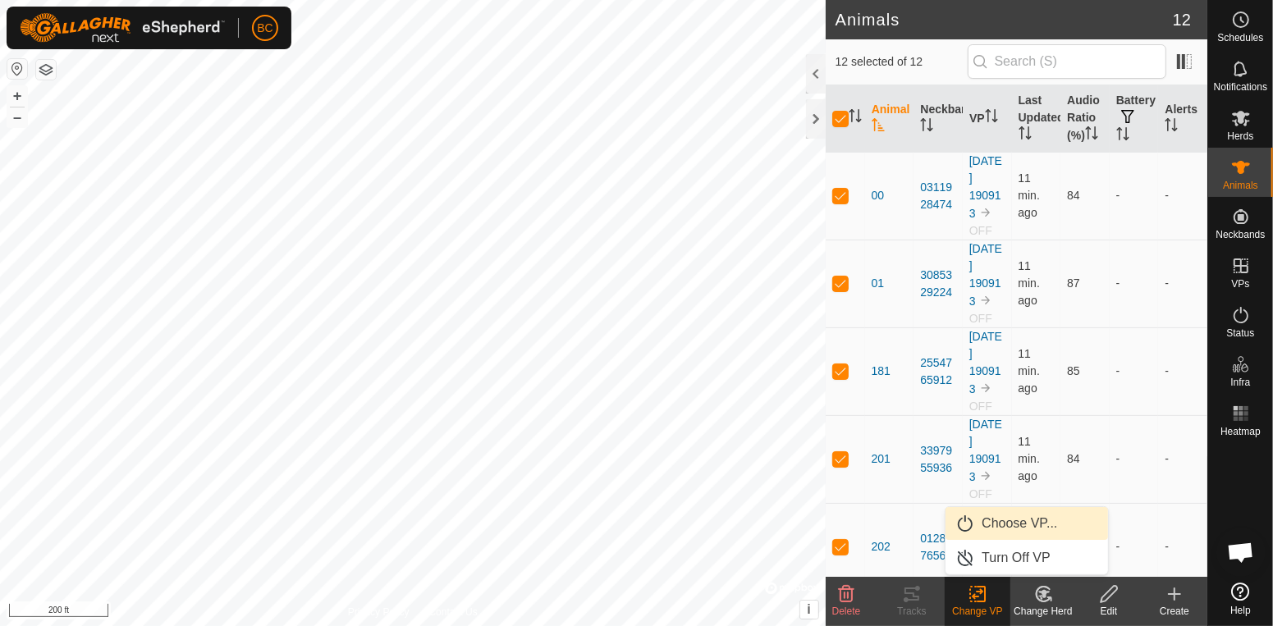
click at [1007, 527] on link "Choose VP..." at bounding box center [1026, 523] width 162 height 33
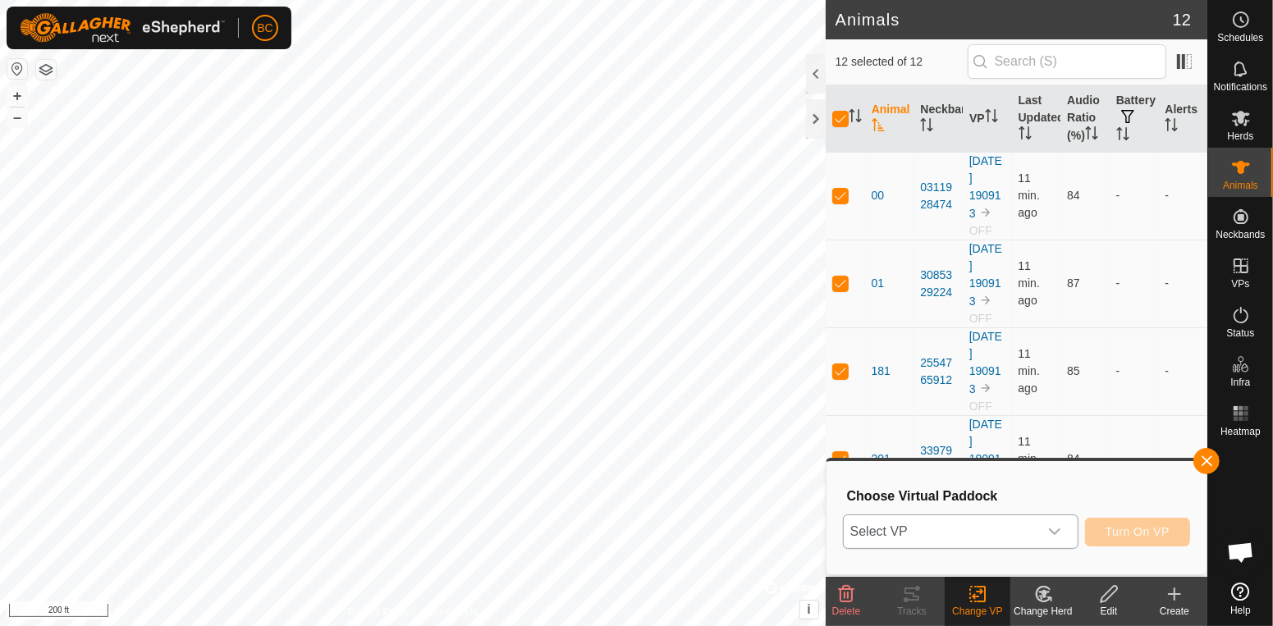
click at [1059, 530] on icon "dropdown trigger" at bounding box center [1054, 531] width 13 height 13
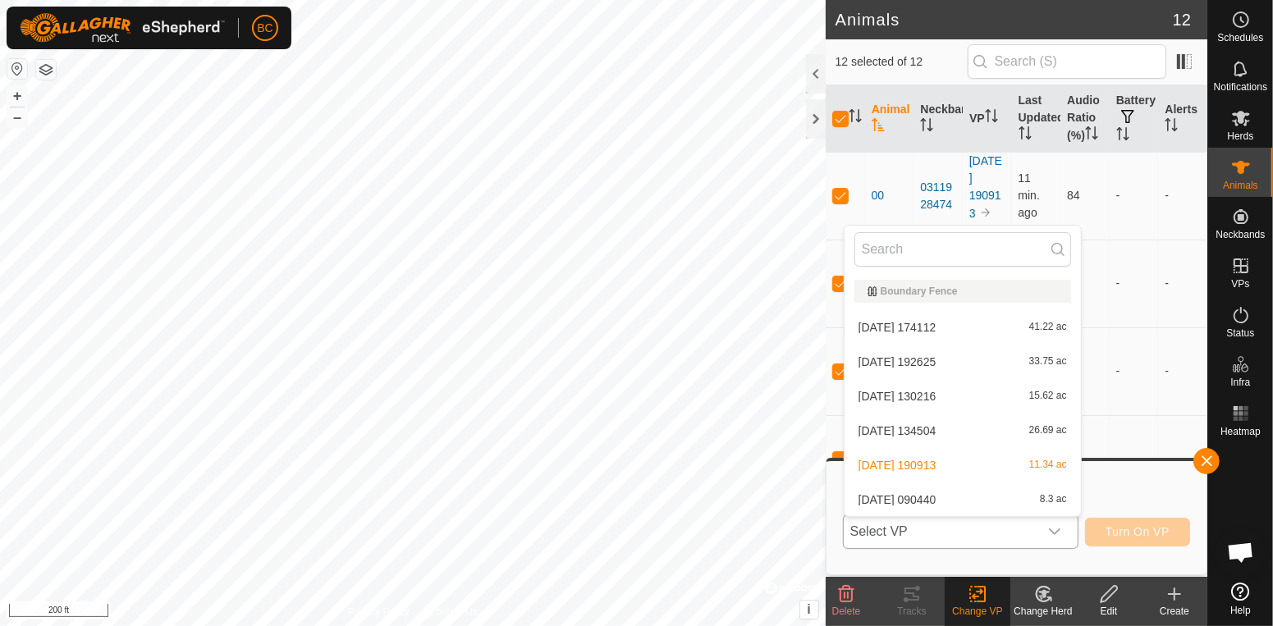
click at [994, 499] on li "[DATE] 090440 8.3 ac" at bounding box center [962, 499] width 236 height 33
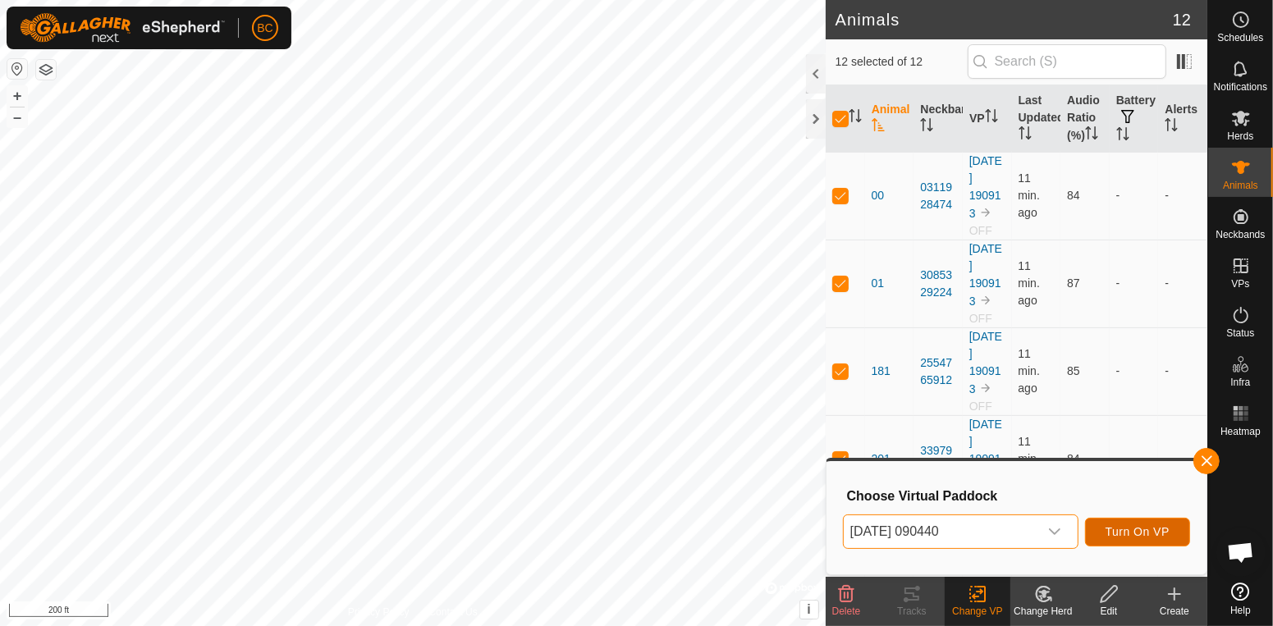
click at [1140, 530] on span "Turn On VP" at bounding box center [1137, 531] width 64 height 13
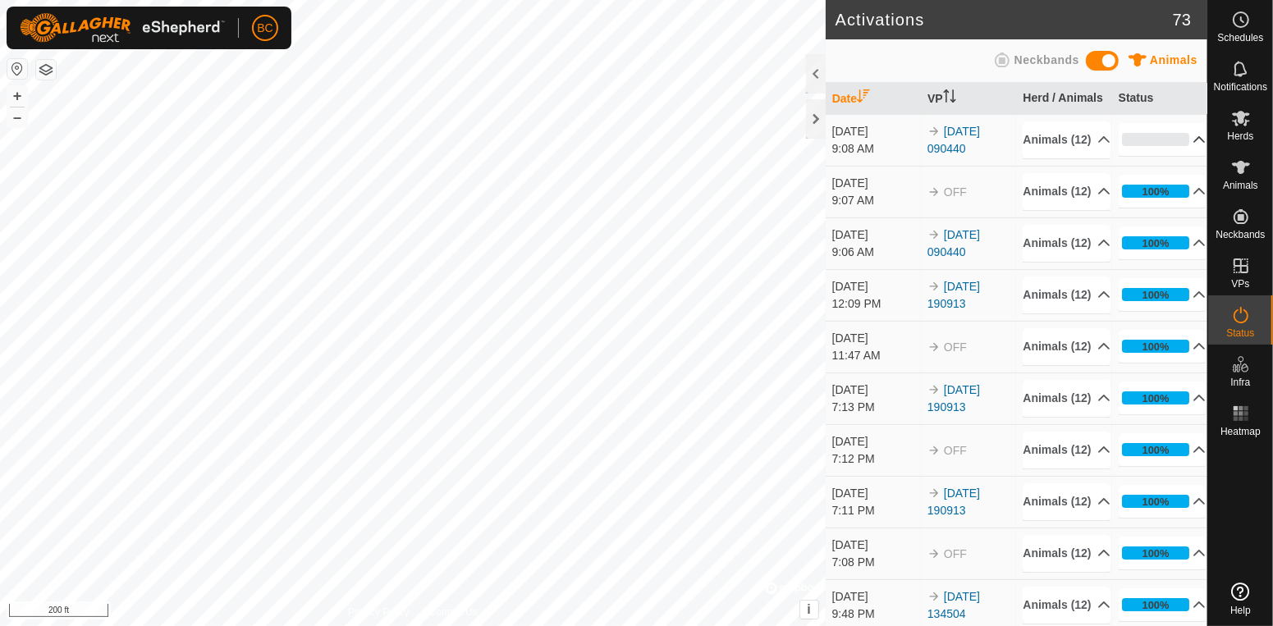
click at [1192, 156] on p-accordion-header "0%" at bounding box center [1162, 139] width 88 height 33
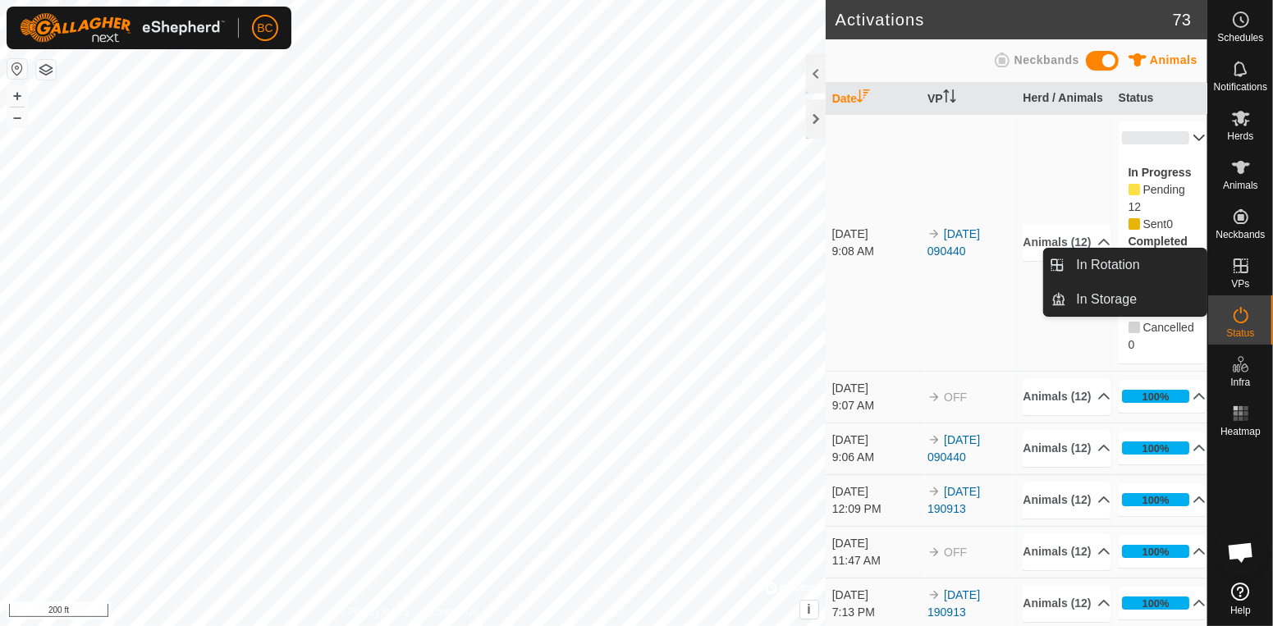
click at [1247, 272] on icon at bounding box center [1241, 266] width 20 height 20
click at [1132, 268] on link "In Rotation" at bounding box center [1136, 265] width 140 height 33
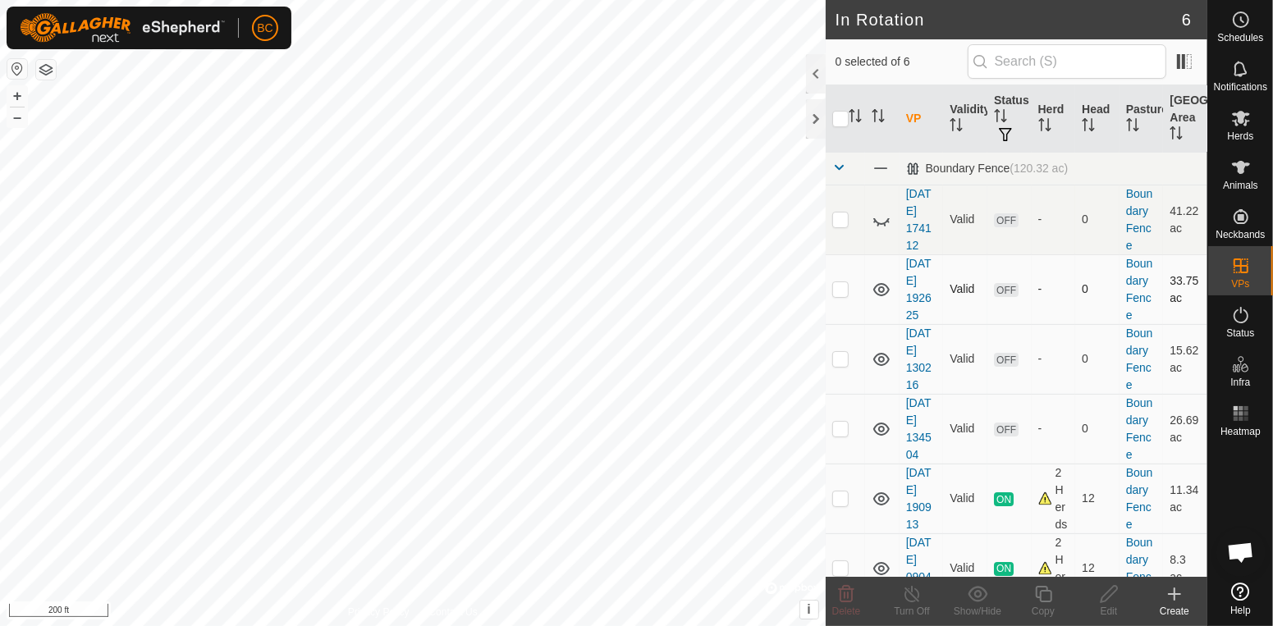
scroll to position [20, 0]
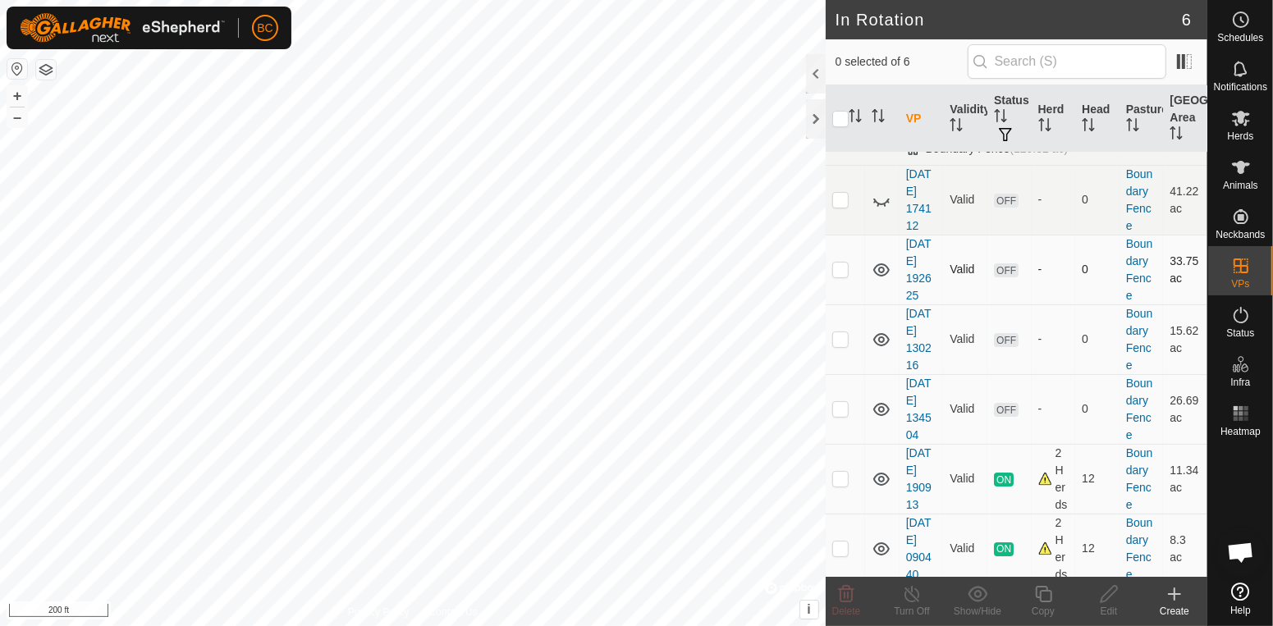
click at [882, 276] on icon at bounding box center [881, 270] width 20 height 20
click at [883, 340] on icon at bounding box center [881, 339] width 16 height 13
click at [885, 409] on icon at bounding box center [881, 410] width 20 height 20
click at [882, 483] on icon at bounding box center [881, 479] width 16 height 13
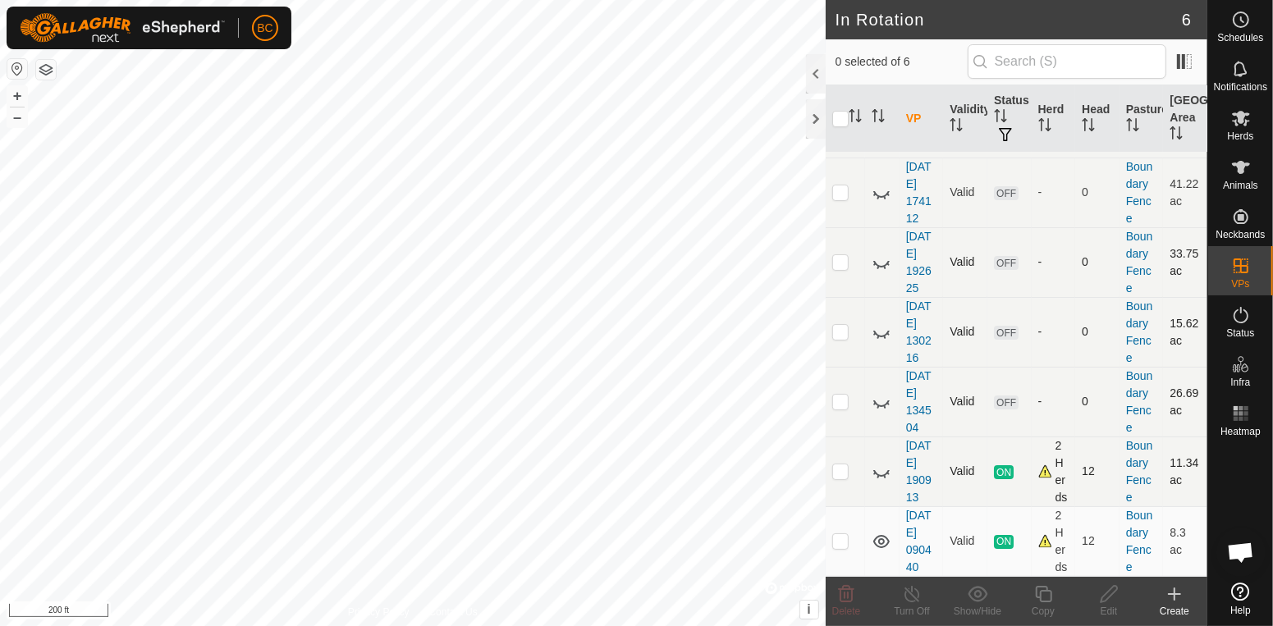
scroll to position [30, 0]
click at [1255, 558] on span "Open chat" at bounding box center [1240, 552] width 49 height 49
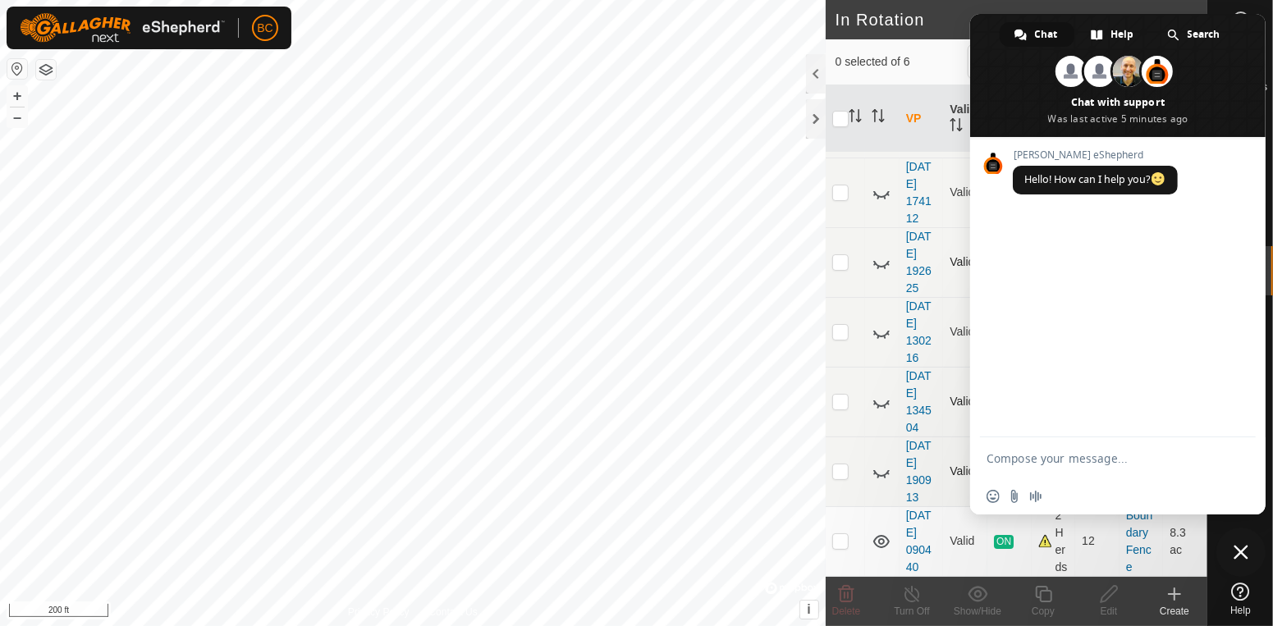
click at [1242, 561] on span "Close chat" at bounding box center [1240, 552] width 49 height 49
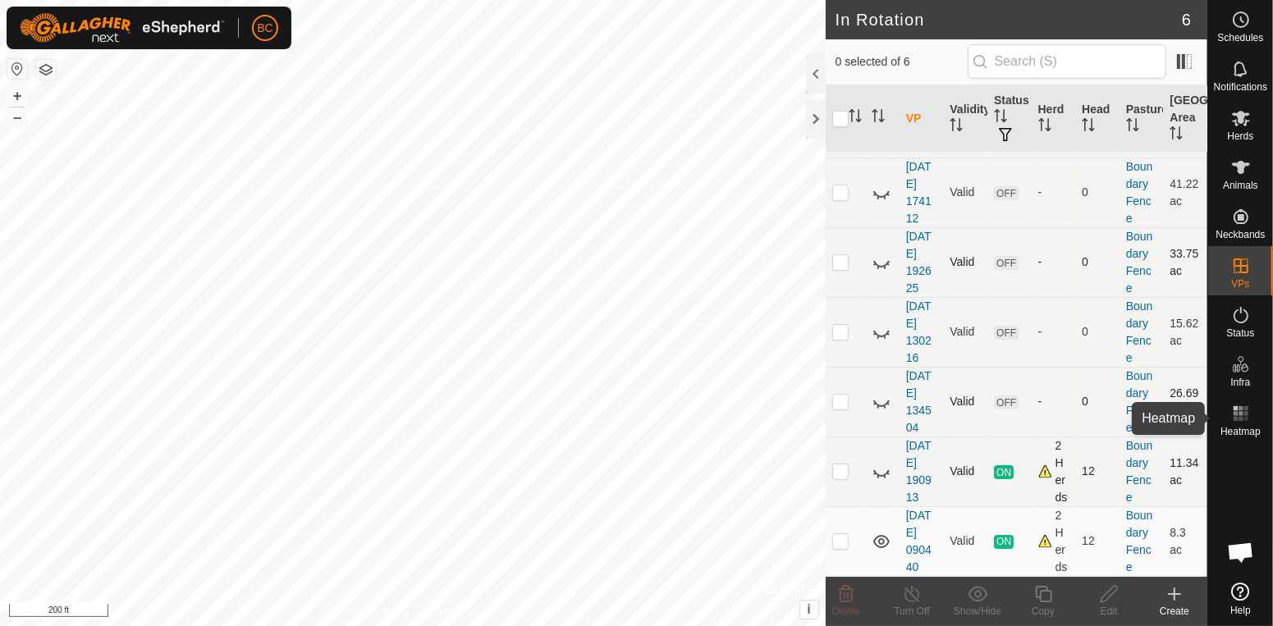
click at [1240, 419] on rect at bounding box center [1240, 419] width 4 height 4
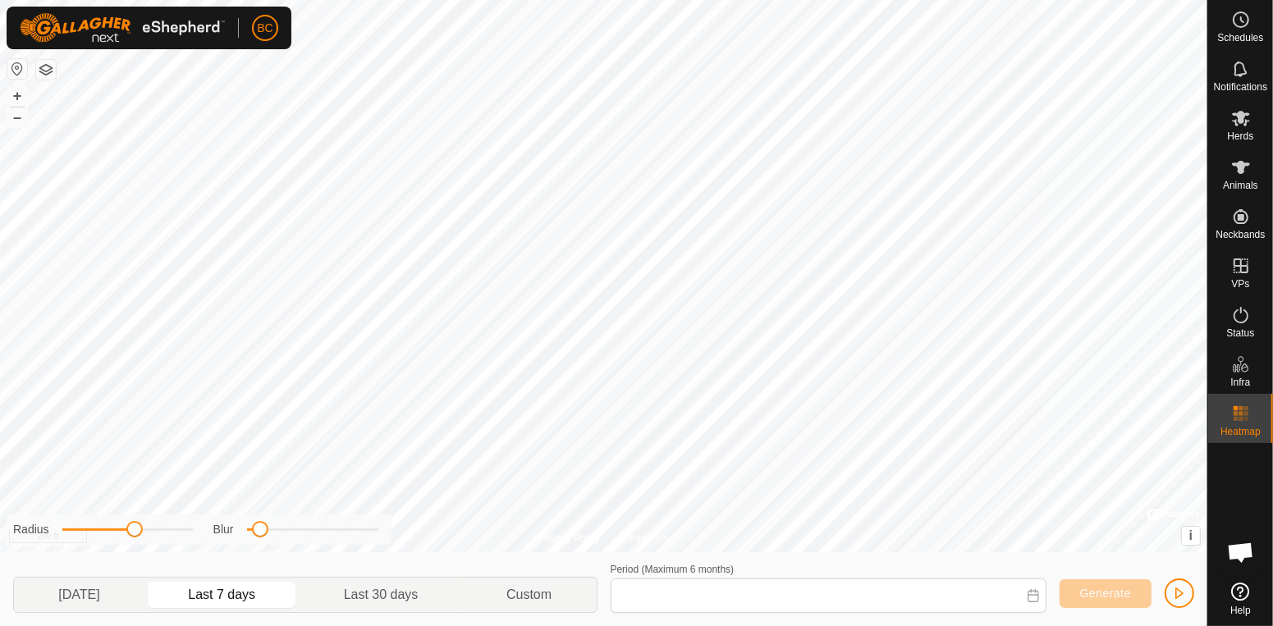
type input "Aug 27, 2025 - Sep 02, 2025"
